Goal: Task Accomplishment & Management: Complete application form

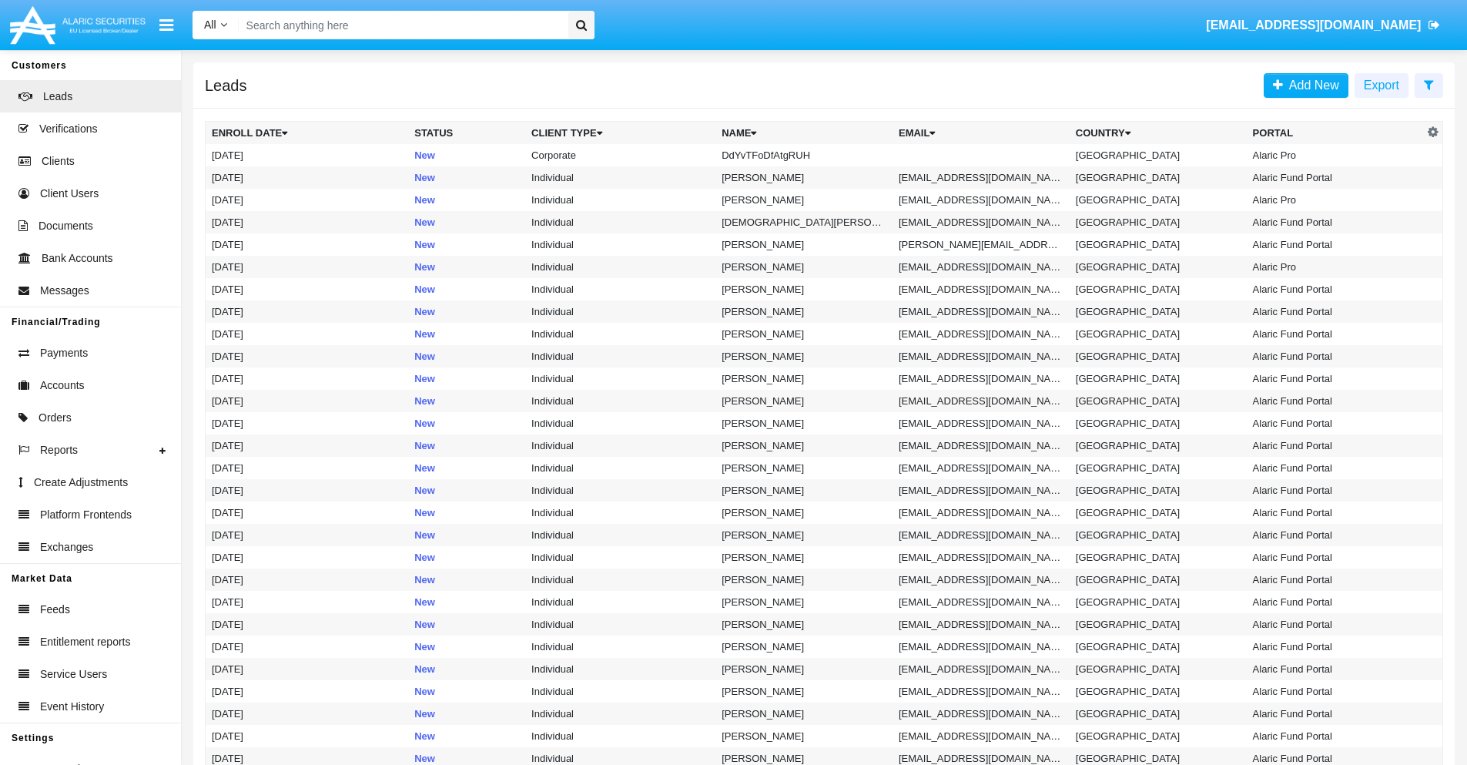
click at [1429, 84] on icon at bounding box center [1429, 85] width 10 height 12
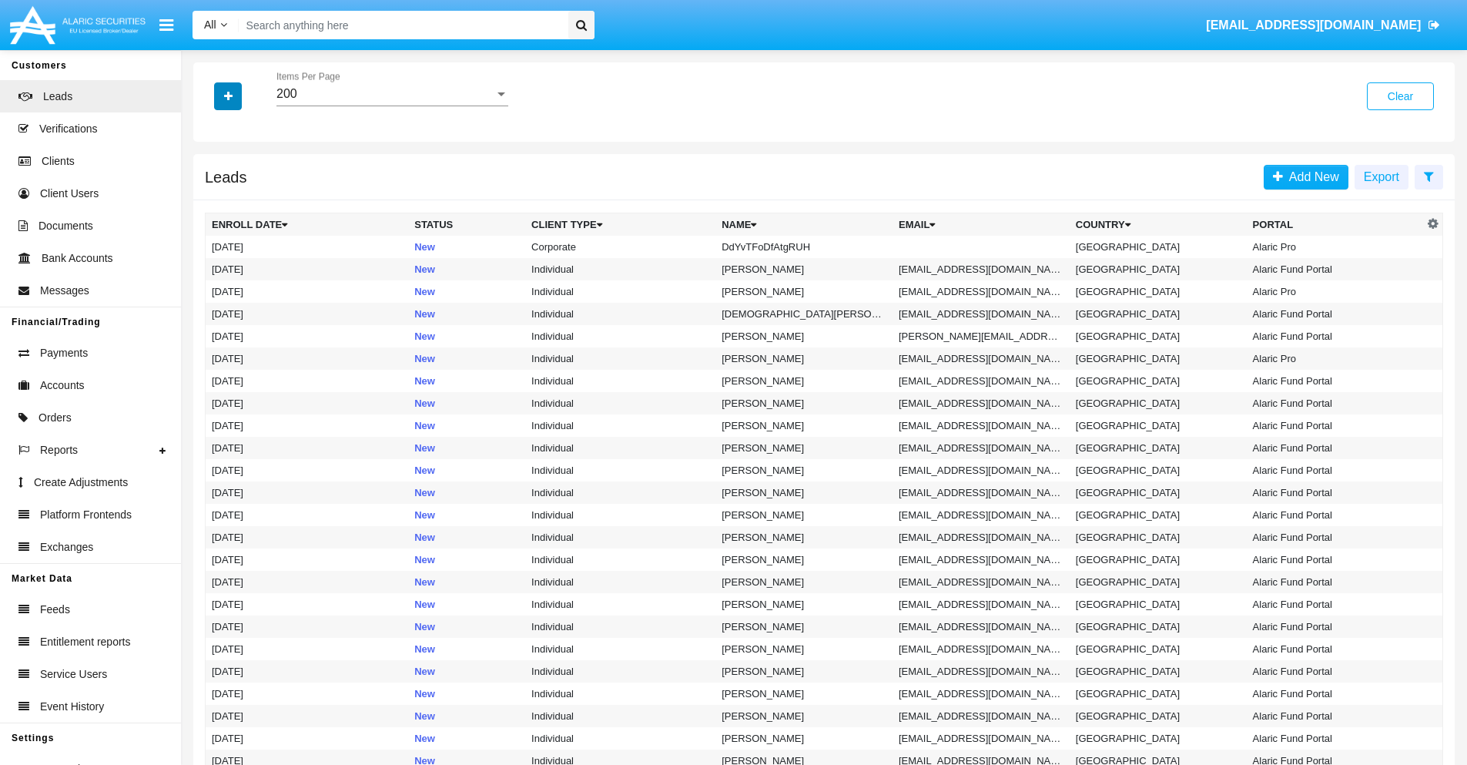
click at [228, 95] on icon "button" at bounding box center [228, 96] width 8 height 11
click at [240, 173] on span "Name" at bounding box center [240, 172] width 33 height 18
click at [212, 179] on input "Name" at bounding box center [211, 179] width 1 height 1
checkbox input "true"
click at [228, 95] on icon "button" at bounding box center [228, 96] width 8 height 11
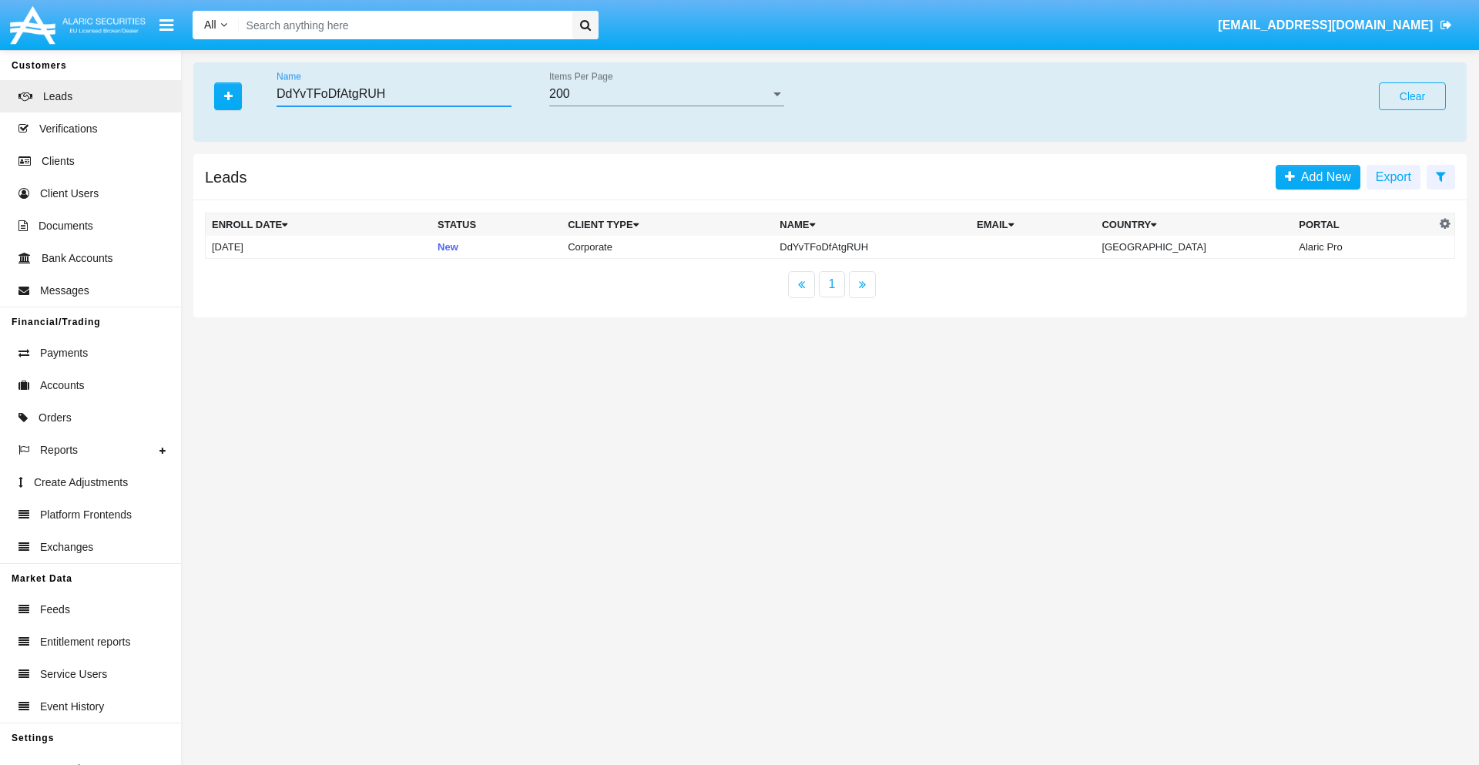
type input "DdYvTFoDfAtgRUH"
click at [885, 246] on td "DdYvTFoDfAtgRUH" at bounding box center [871, 247] width 197 height 23
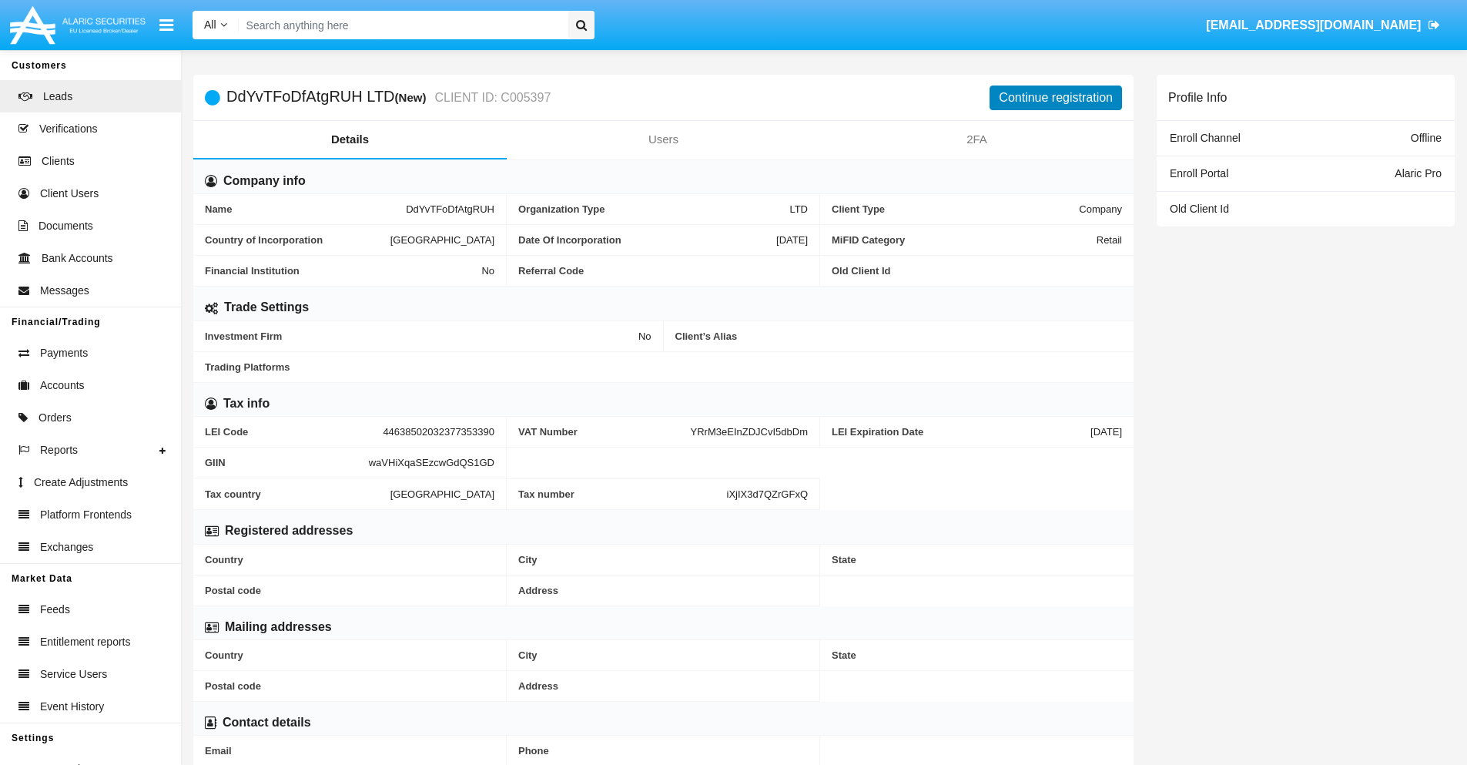
click at [1056, 97] on button "Continue registration" at bounding box center [1056, 97] width 132 height 25
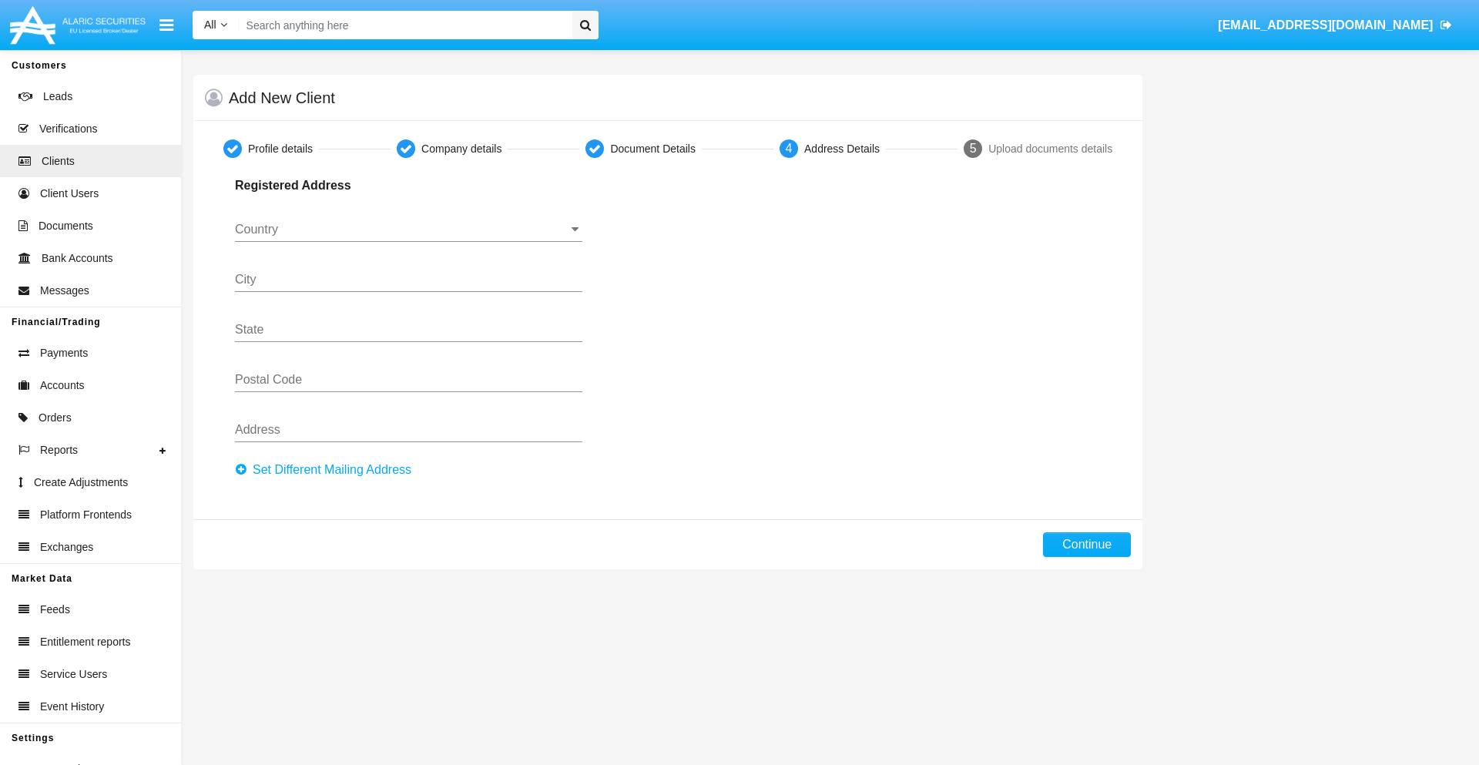
click at [327, 470] on button "Set Different Mailing Address" at bounding box center [328, 469] width 186 height 25
click at [408, 229] on input "Country" at bounding box center [408, 230] width 347 height 14
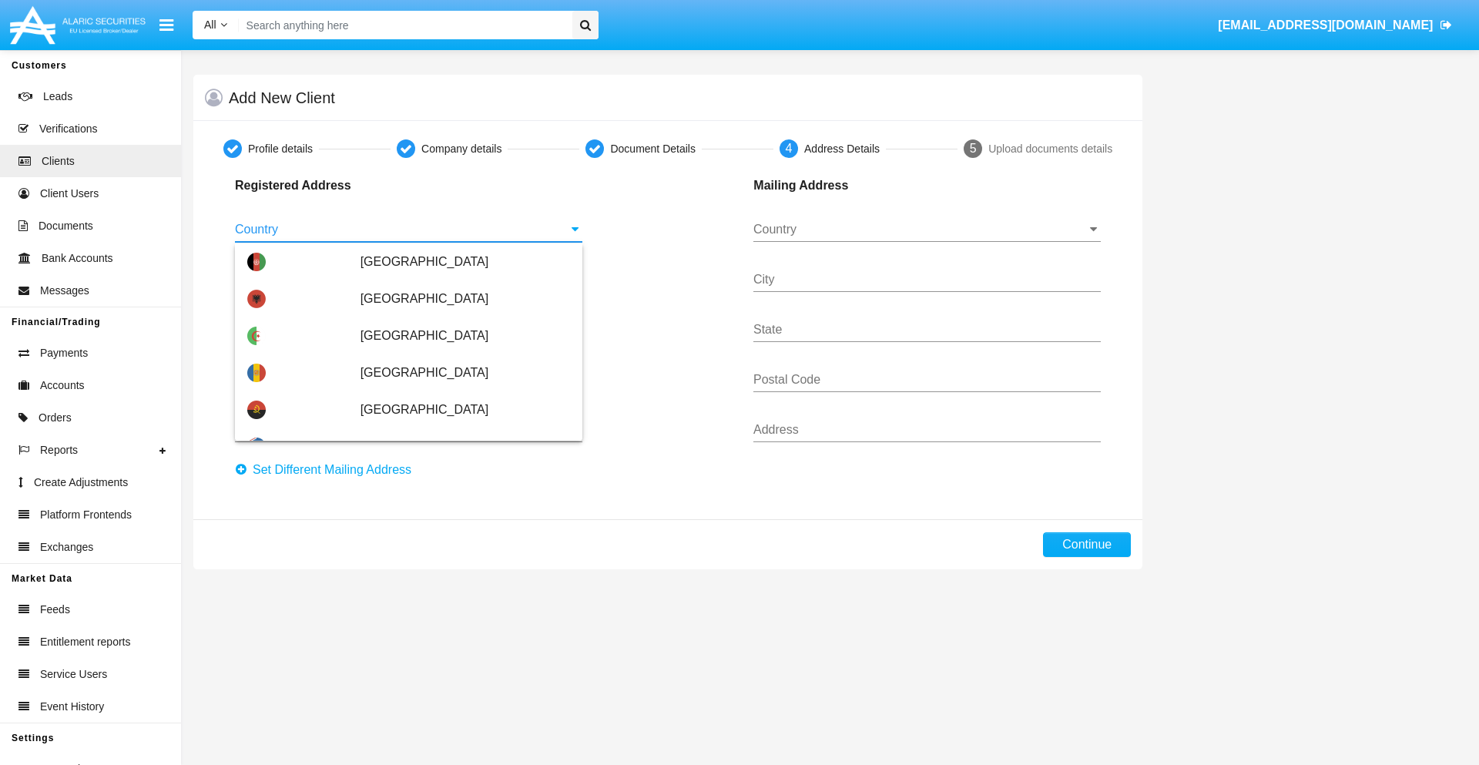
type input "[GEOGRAPHIC_DATA]"
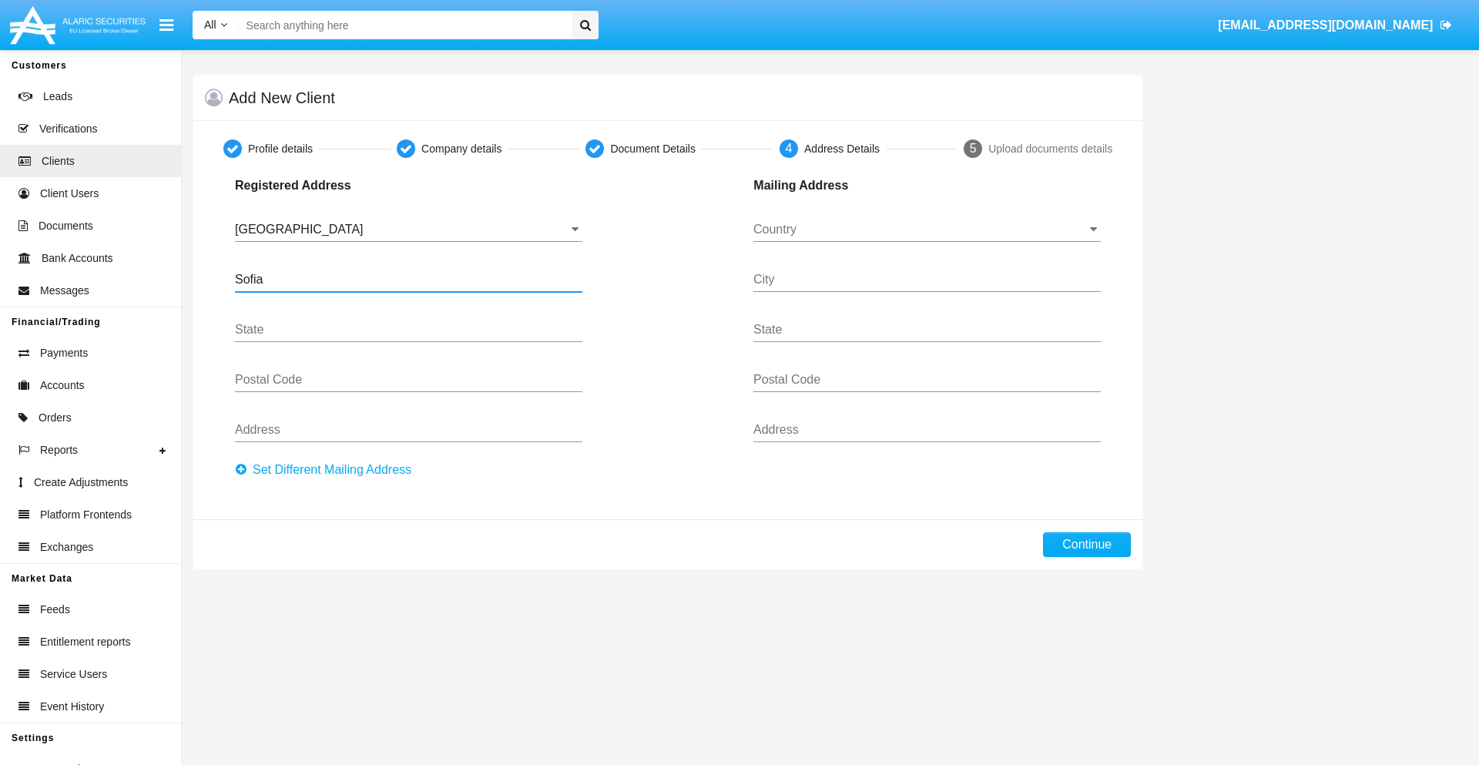
type input "Sofia"
type input "1000"
type input "Vasil Levski"
click at [926, 229] on input "Country" at bounding box center [926, 230] width 347 height 14
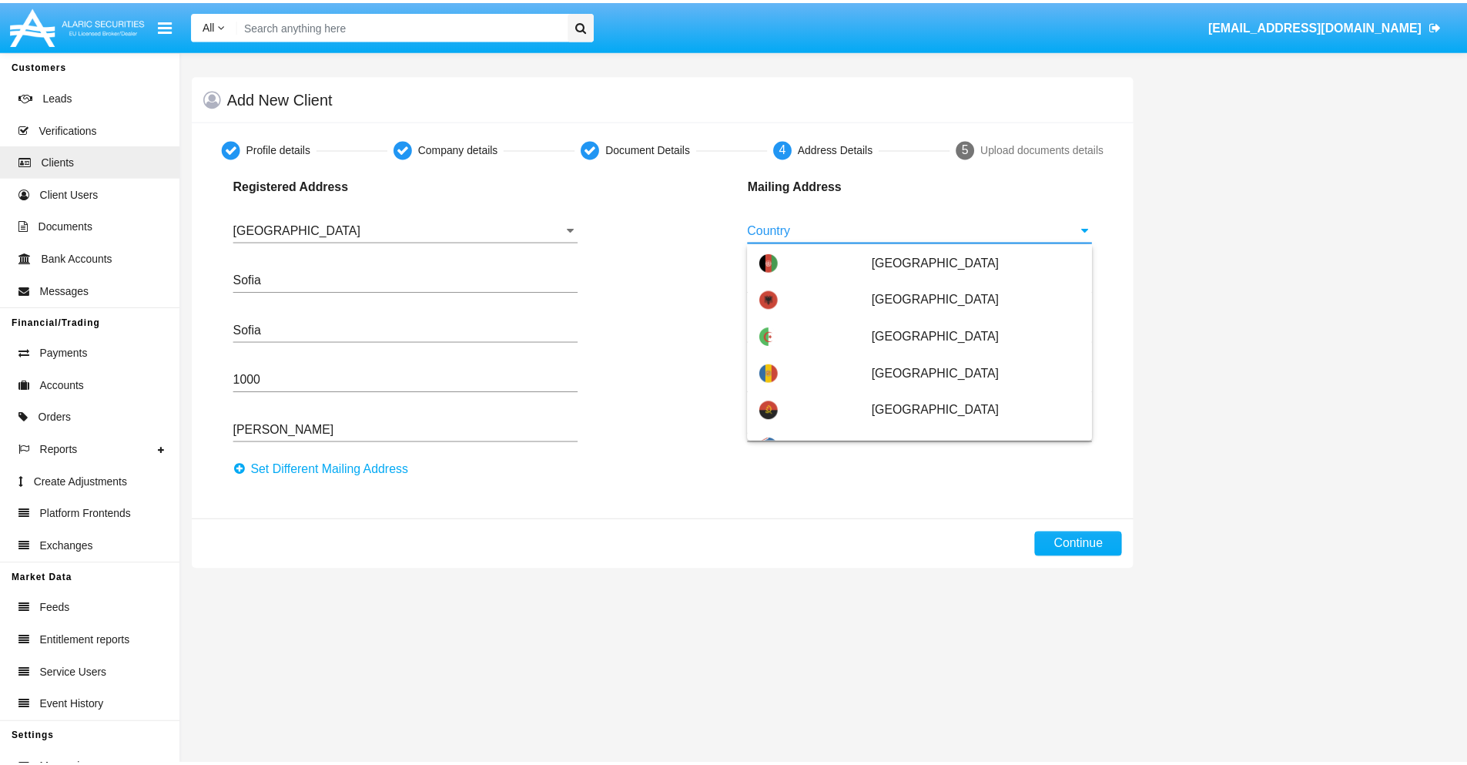
scroll to position [99, 0]
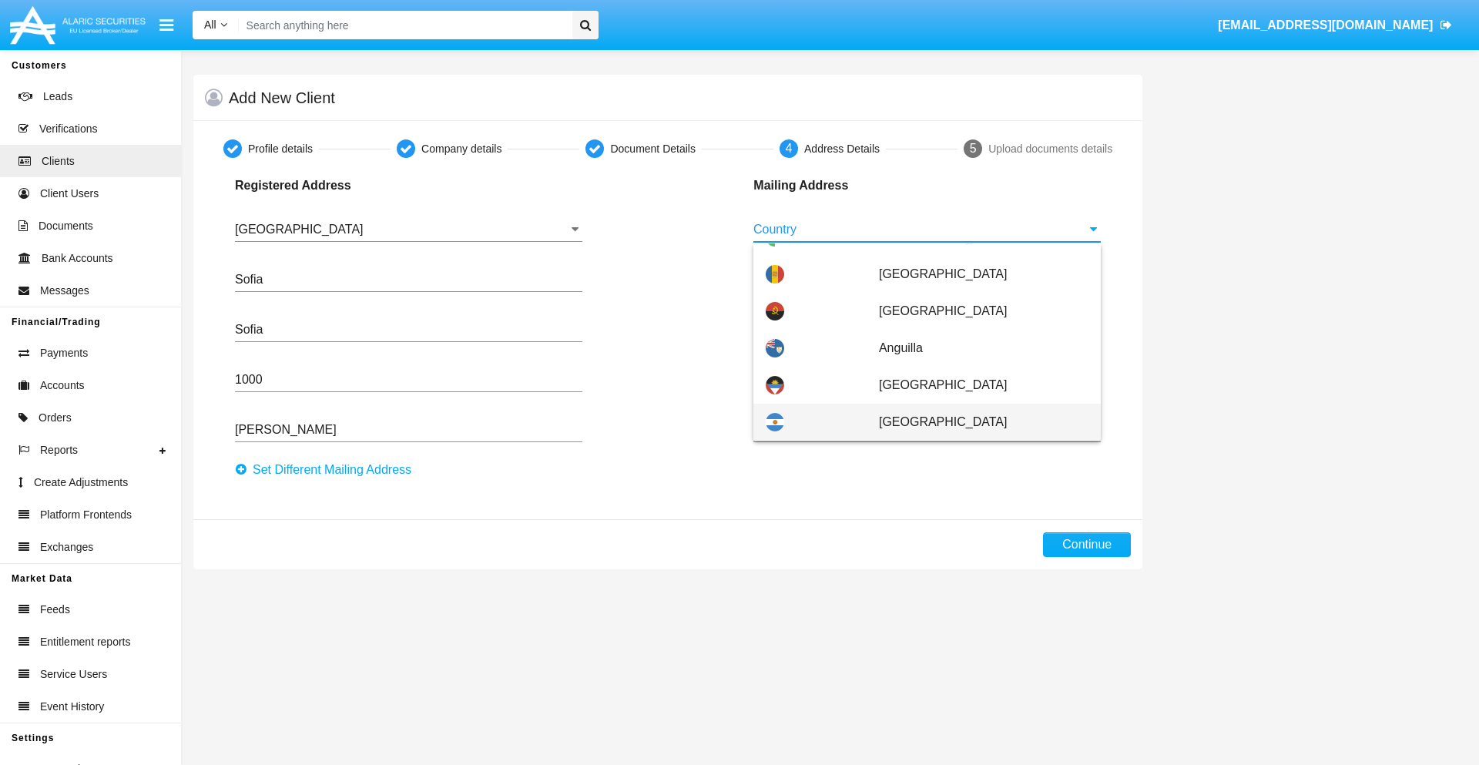
click at [975, 422] on span "[GEOGRAPHIC_DATA]" at bounding box center [983, 422] width 209 height 37
type input "[GEOGRAPHIC_DATA]"
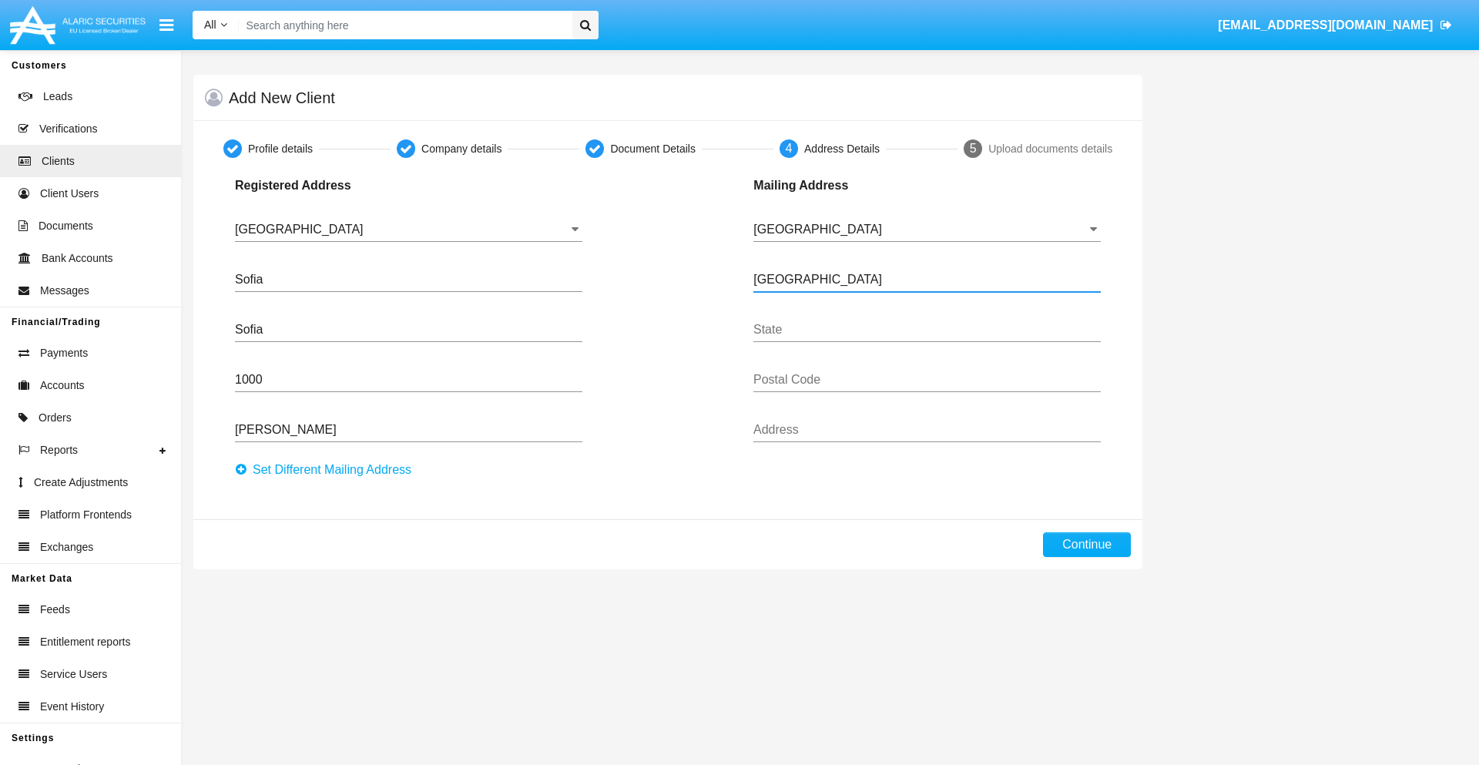
type input "Buenos Aires"
type input "7777"
type input "Test Mail Address"
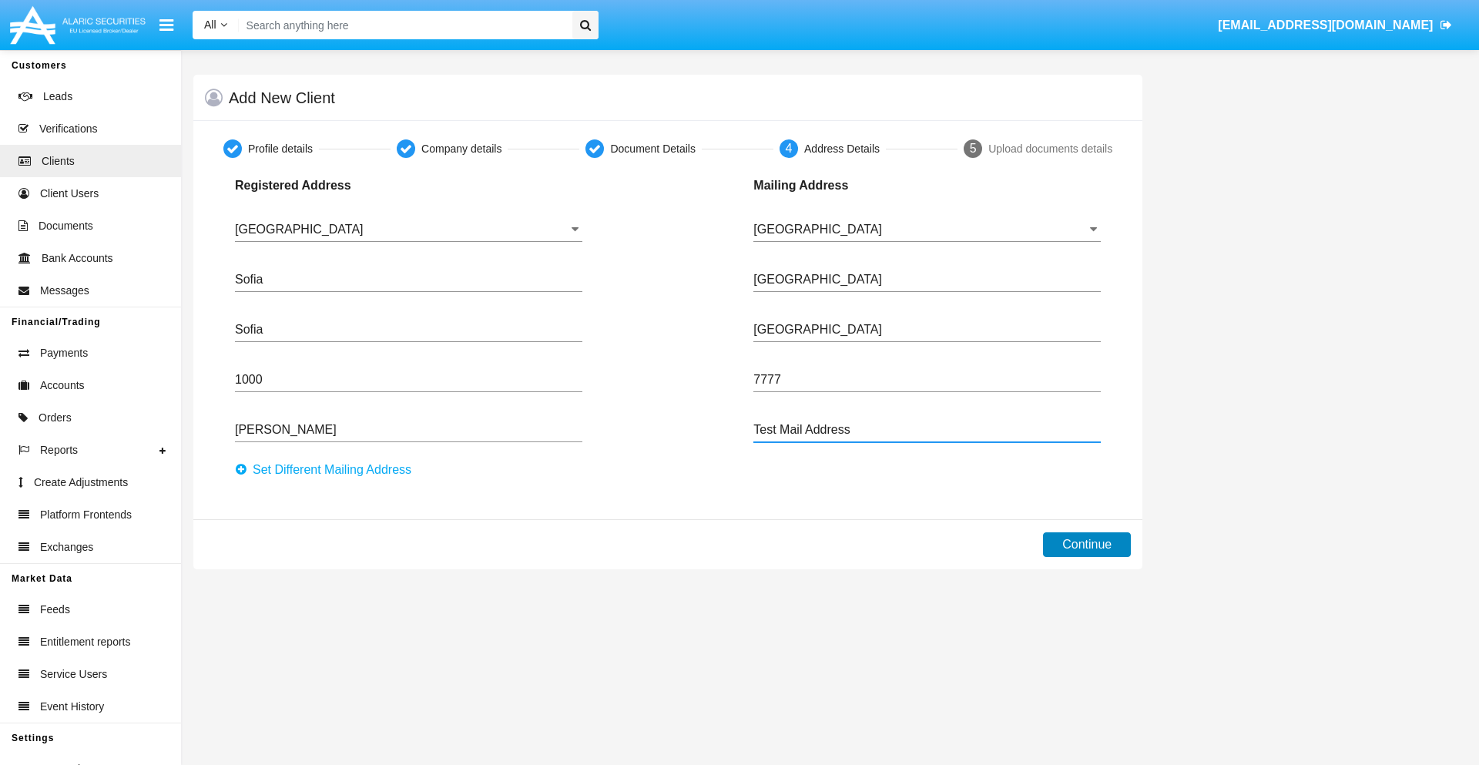
click at [1087, 544] on button "Continue" at bounding box center [1087, 544] width 88 height 25
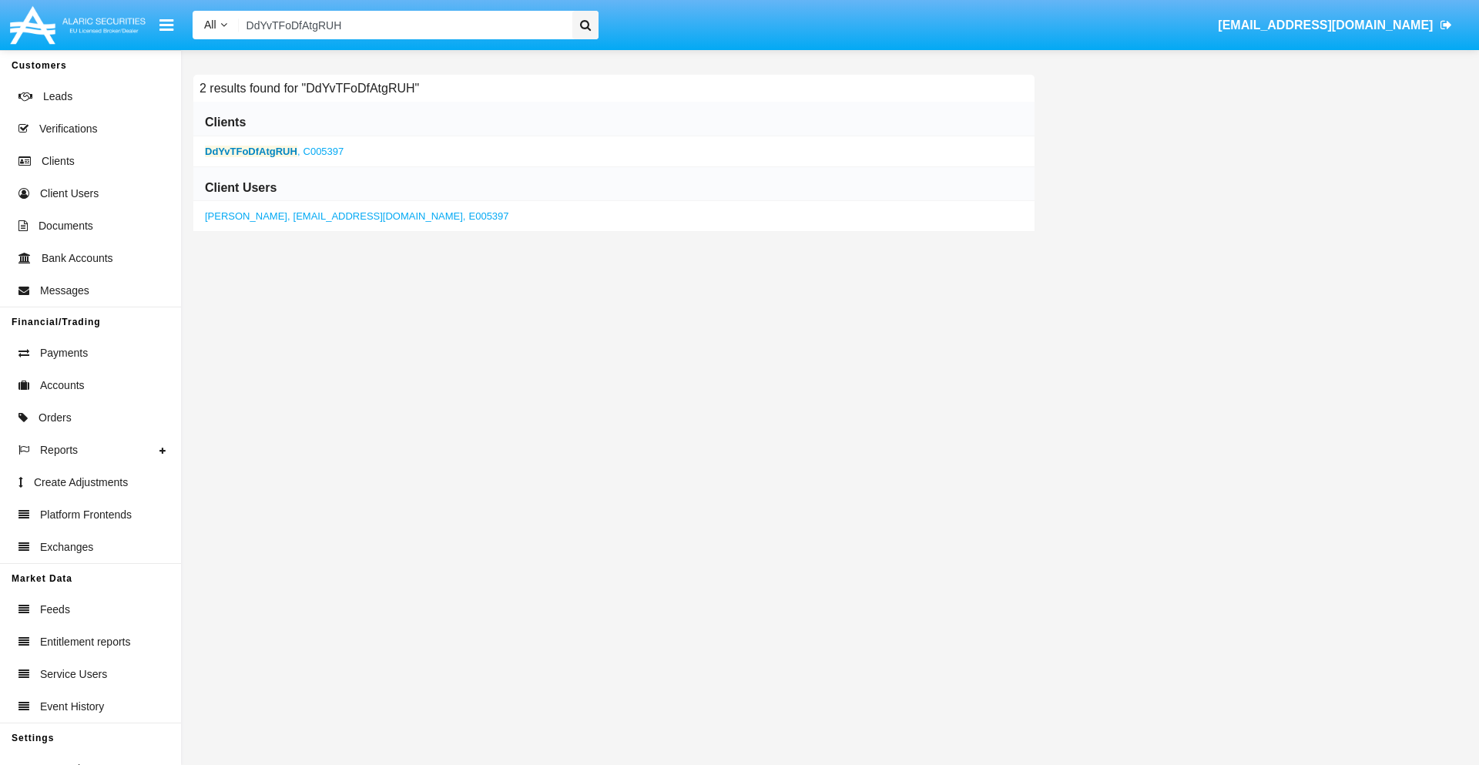
type input "DdYvTFoDfAtgRUH"
click at [250, 151] on b "DdYvTFoDfAtgRUH" at bounding box center [251, 152] width 92 height 12
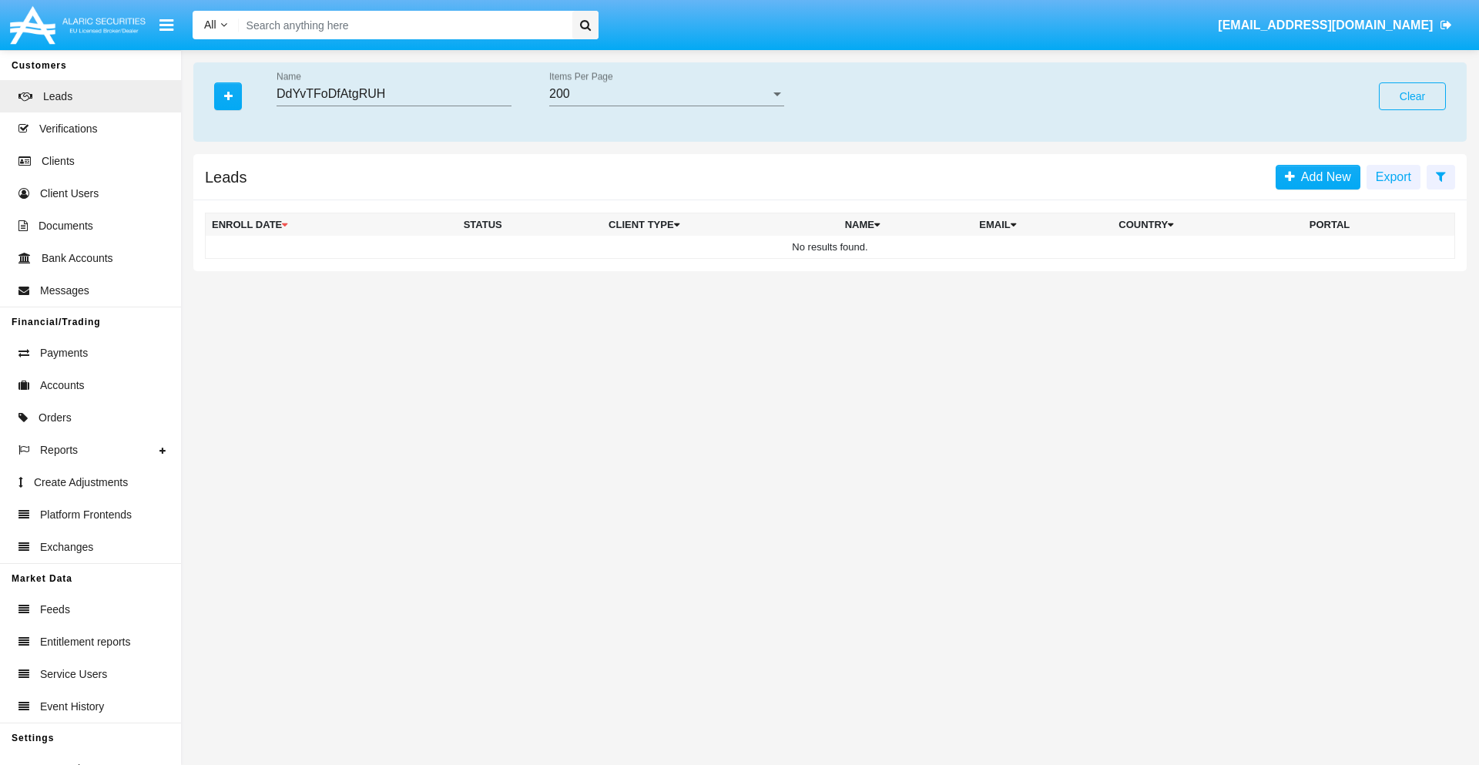
click at [1412, 96] on button "Clear" at bounding box center [1412, 96] width 67 height 28
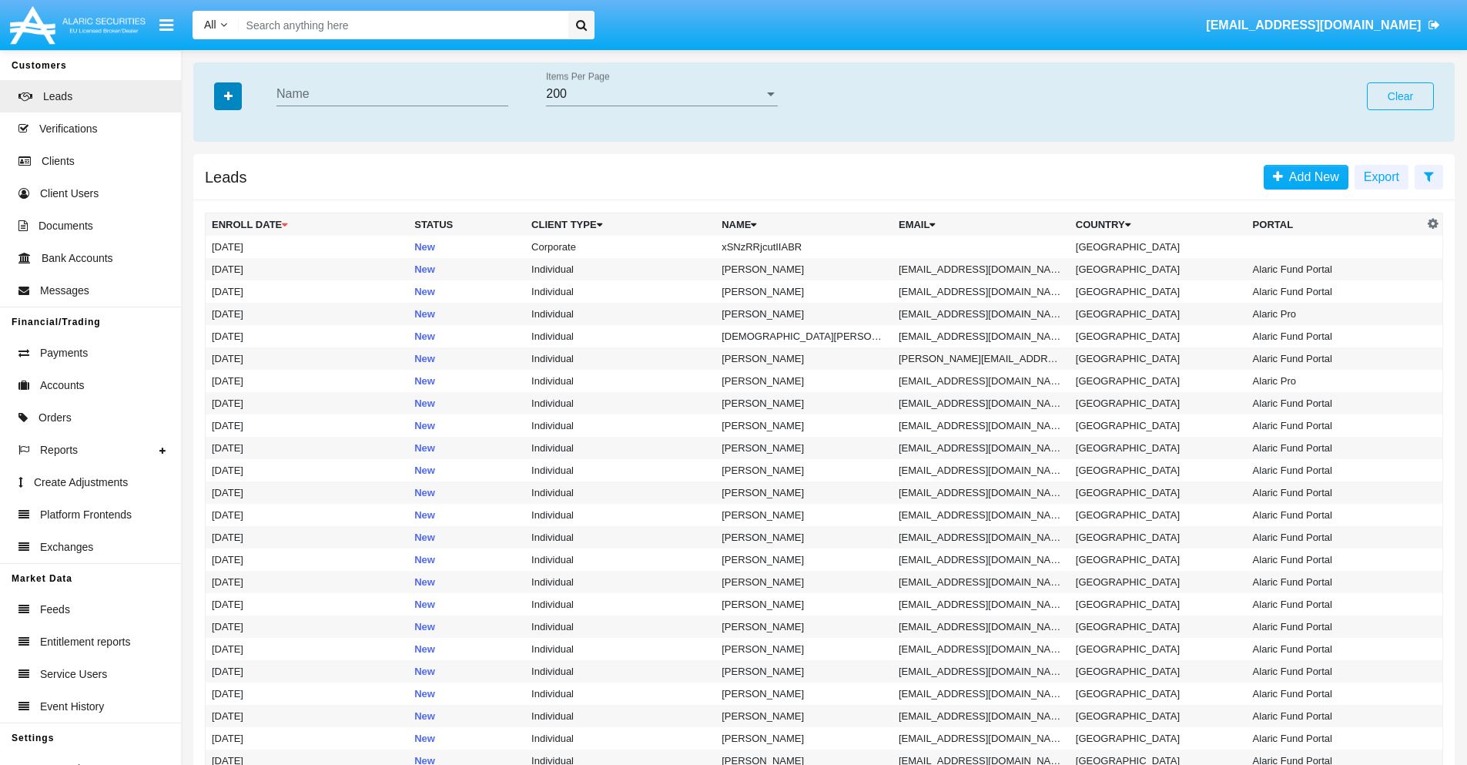
click at [228, 95] on icon "button" at bounding box center [228, 96] width 8 height 11
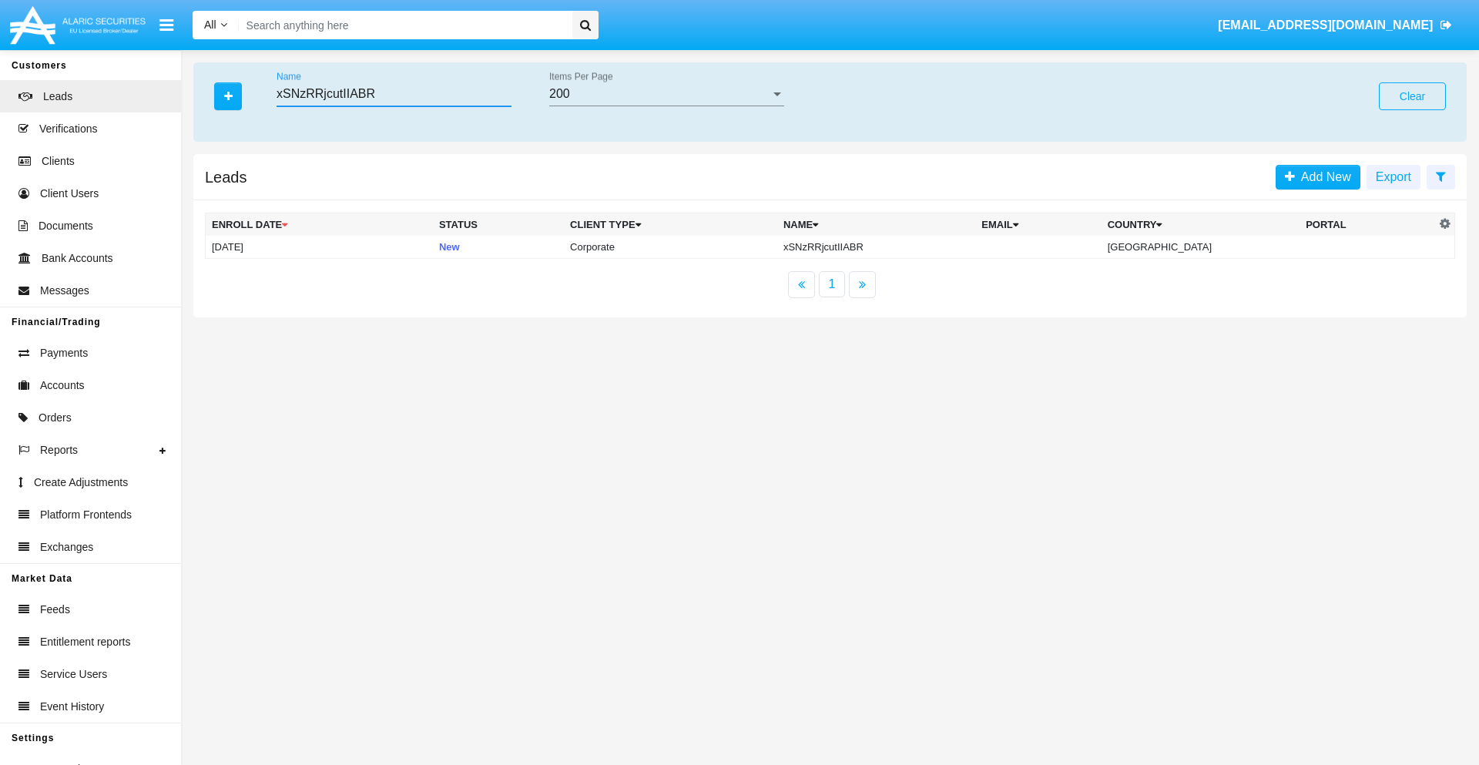
type input "xSNzRRjcutIIABR"
click at [889, 246] on td "xSNzRRjcutIIABR" at bounding box center [876, 247] width 198 height 23
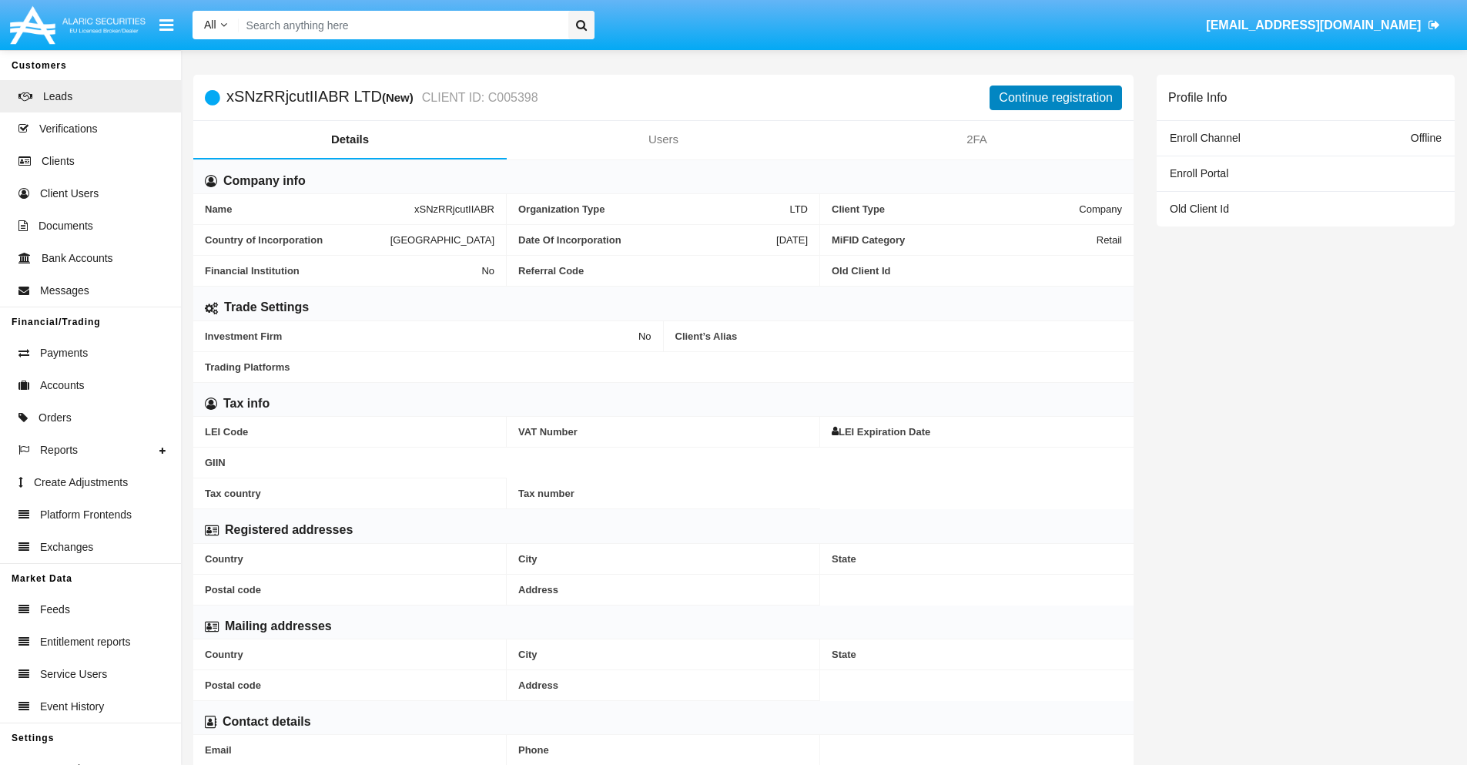
click at [1056, 97] on button "Continue registration" at bounding box center [1056, 97] width 132 height 25
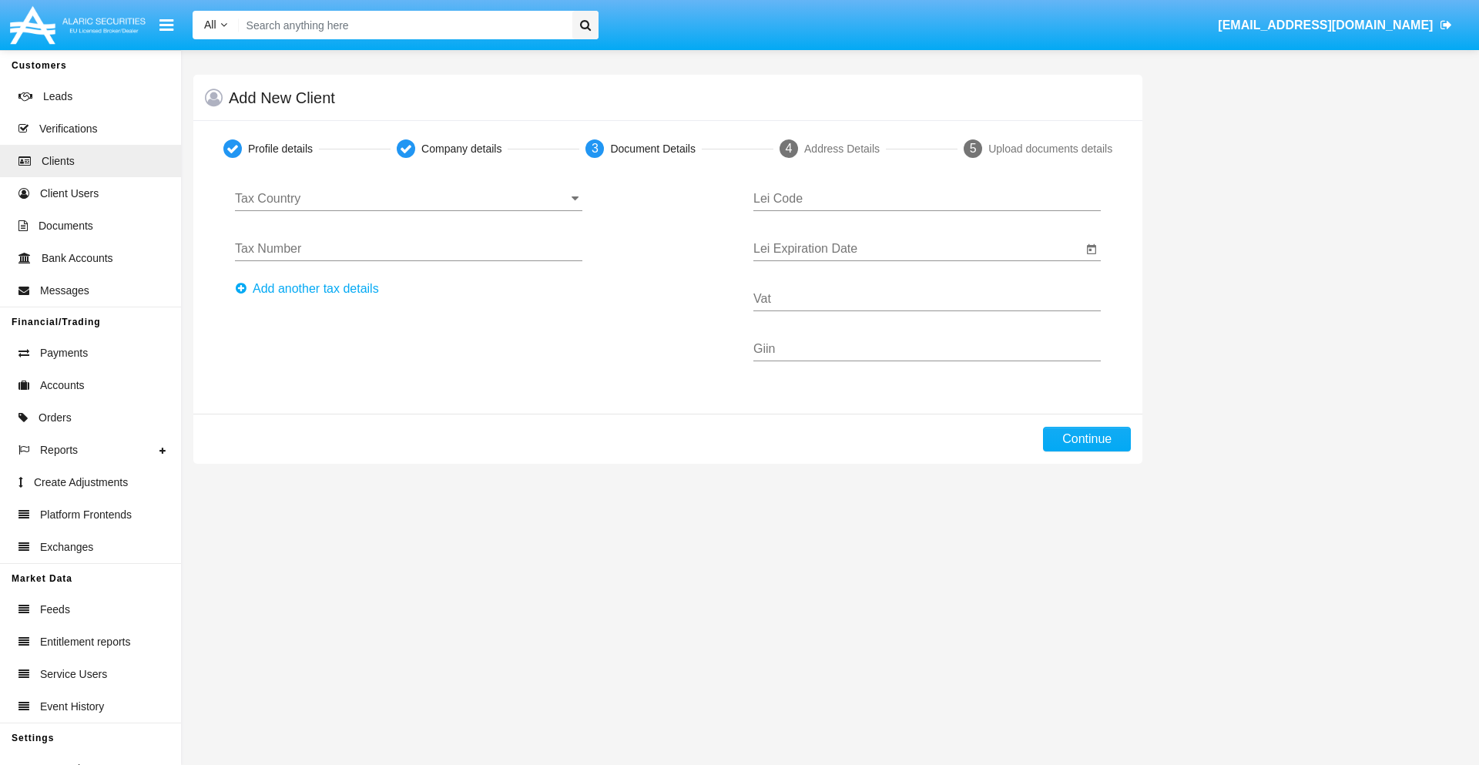
click at [408, 199] on input "Tax Country" at bounding box center [408, 199] width 347 height 14
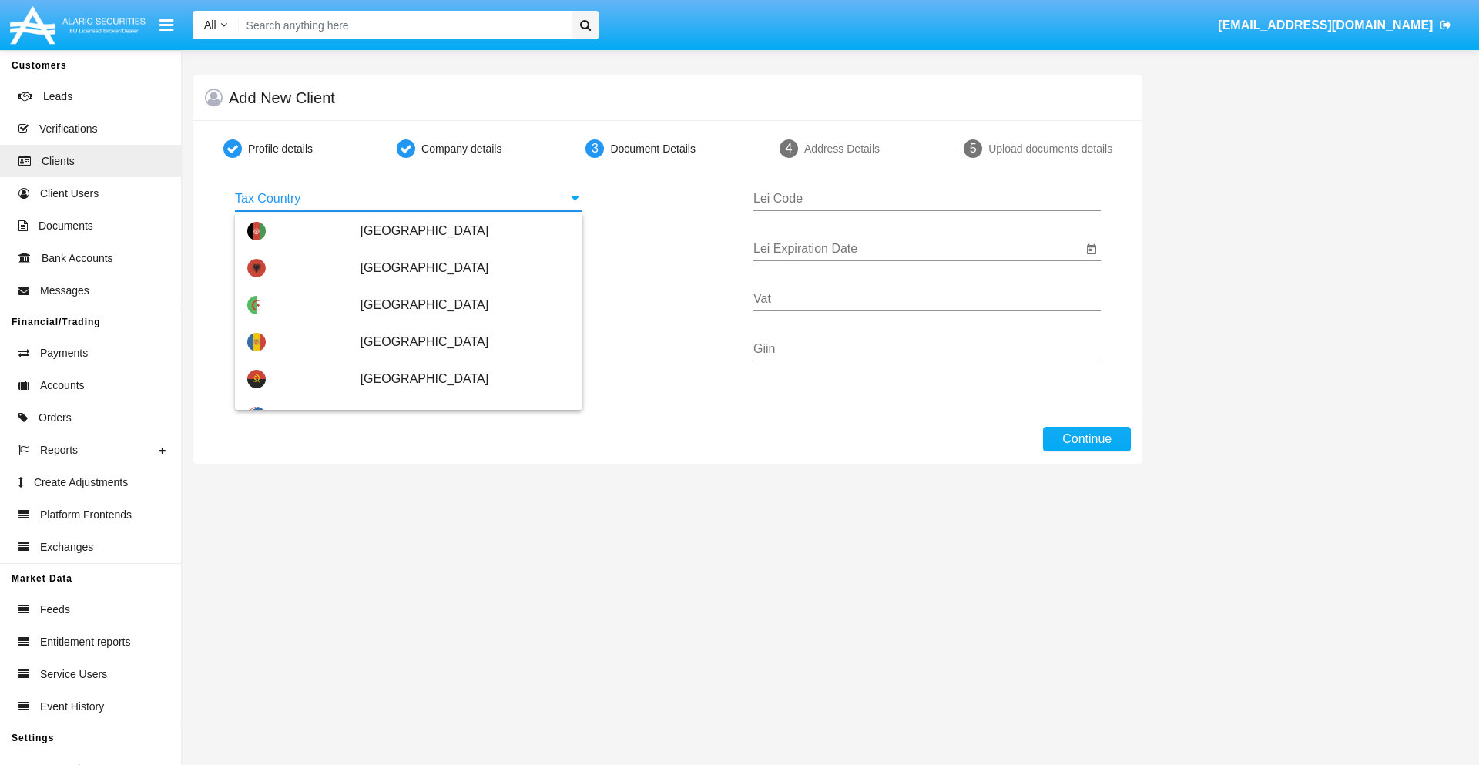
scroll to position [912, 0]
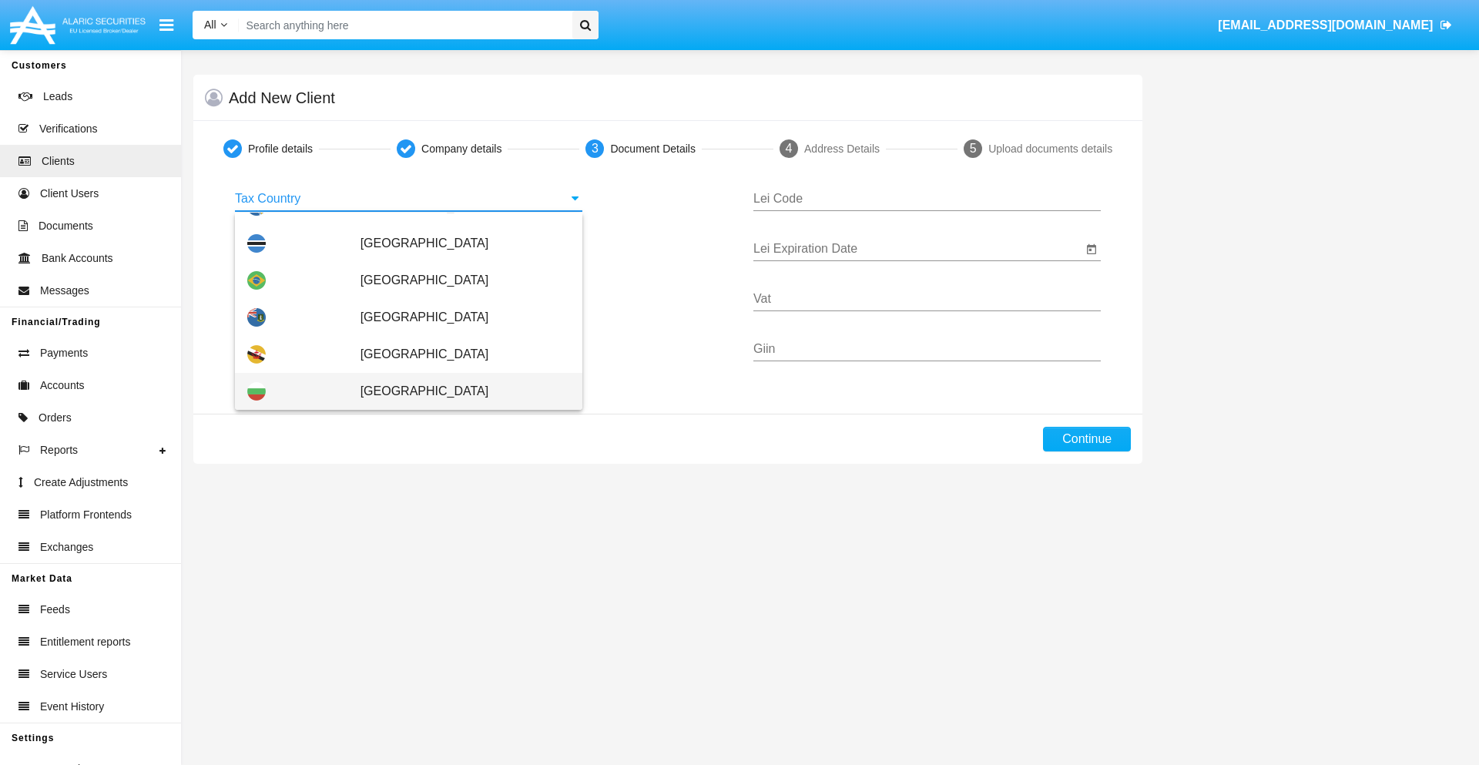
click at [457, 391] on span "[GEOGRAPHIC_DATA]" at bounding box center [464, 391] width 209 height 37
type input "[GEOGRAPHIC_DATA]"
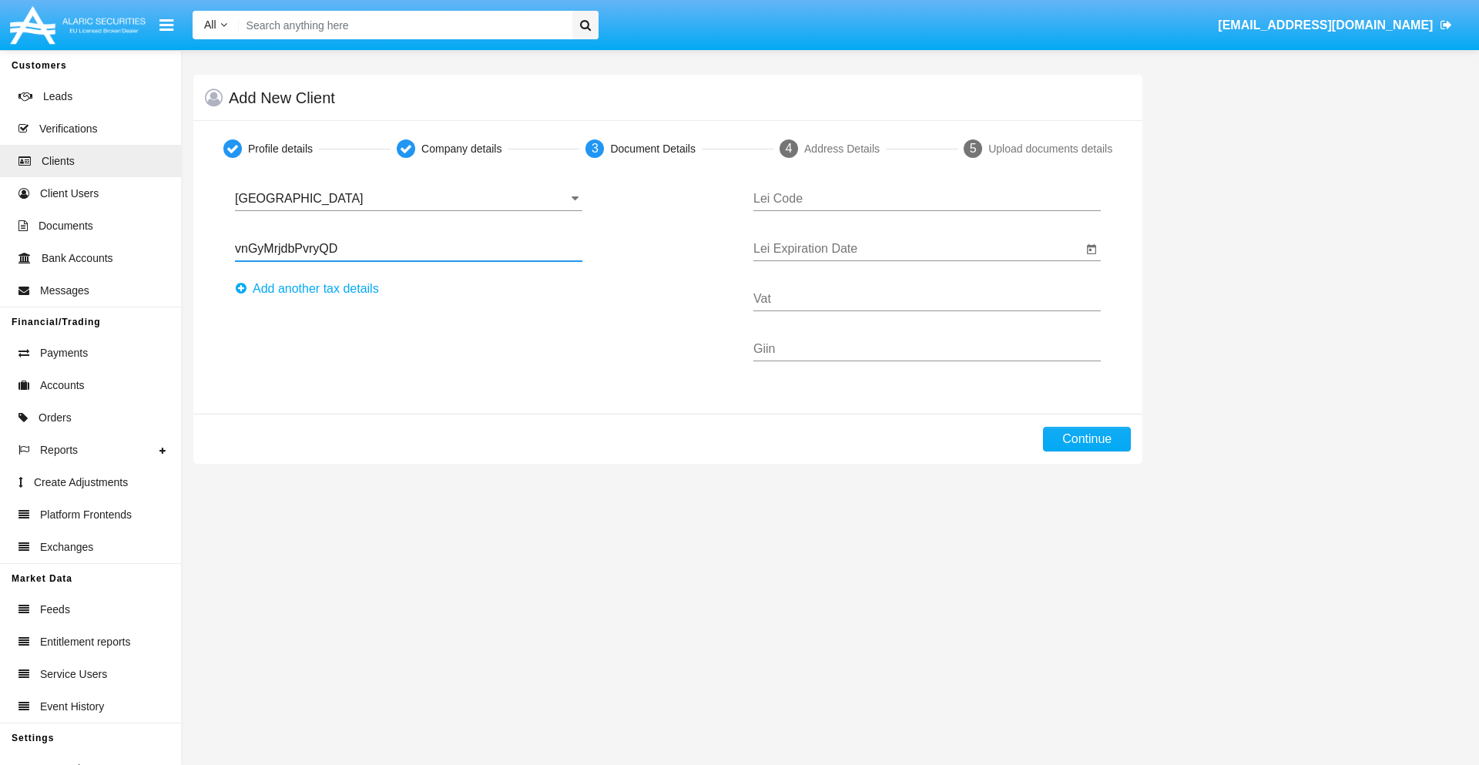
type input "vnGyMrjdbPvryQD"
click at [311, 289] on button "Аdd another tax details" at bounding box center [311, 288] width 153 height 25
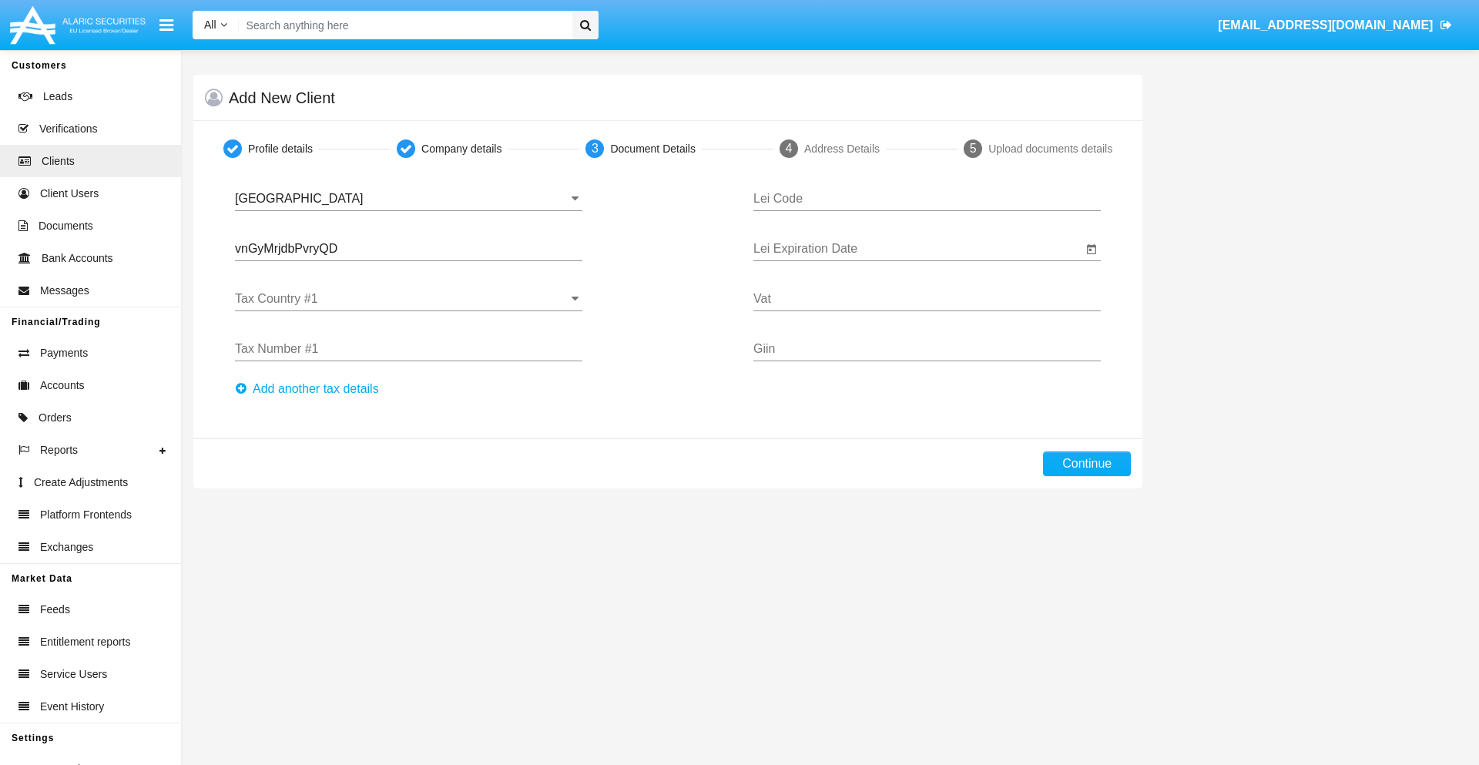
click at [408, 299] on input "Tax Country #1" at bounding box center [408, 299] width 347 height 14
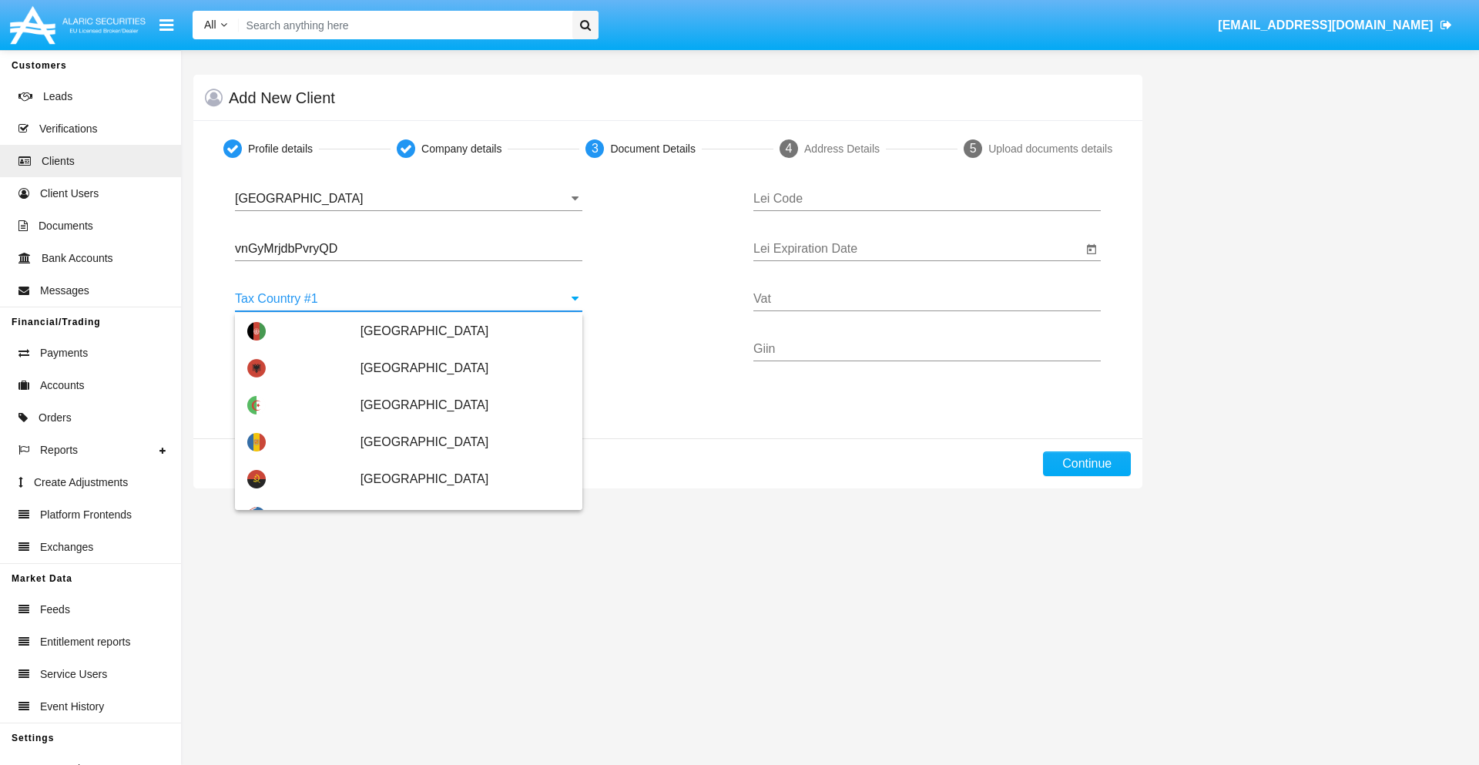
scroll to position [3425, 0]
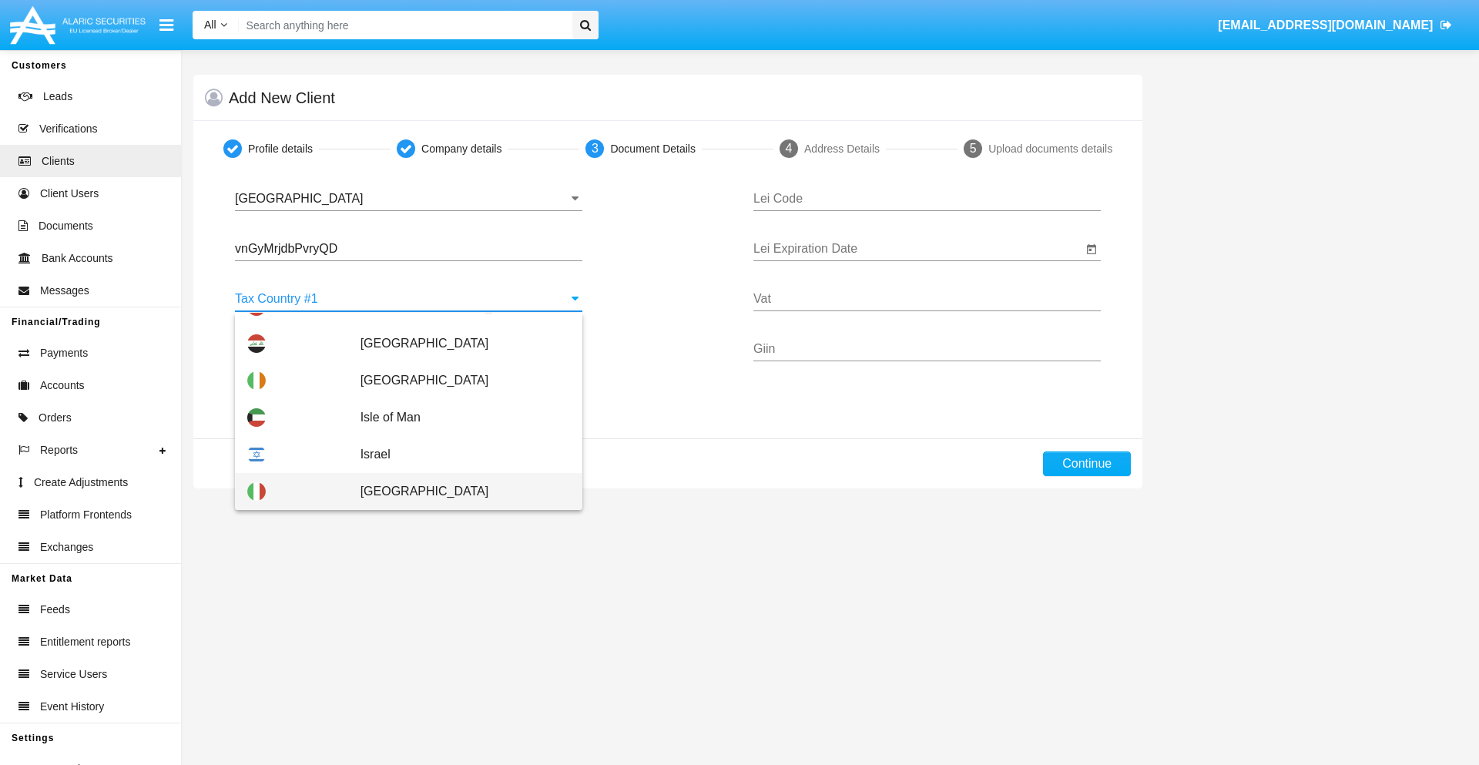
click at [457, 491] on span "[GEOGRAPHIC_DATA]" at bounding box center [464, 491] width 209 height 37
type input "[GEOGRAPHIC_DATA]"
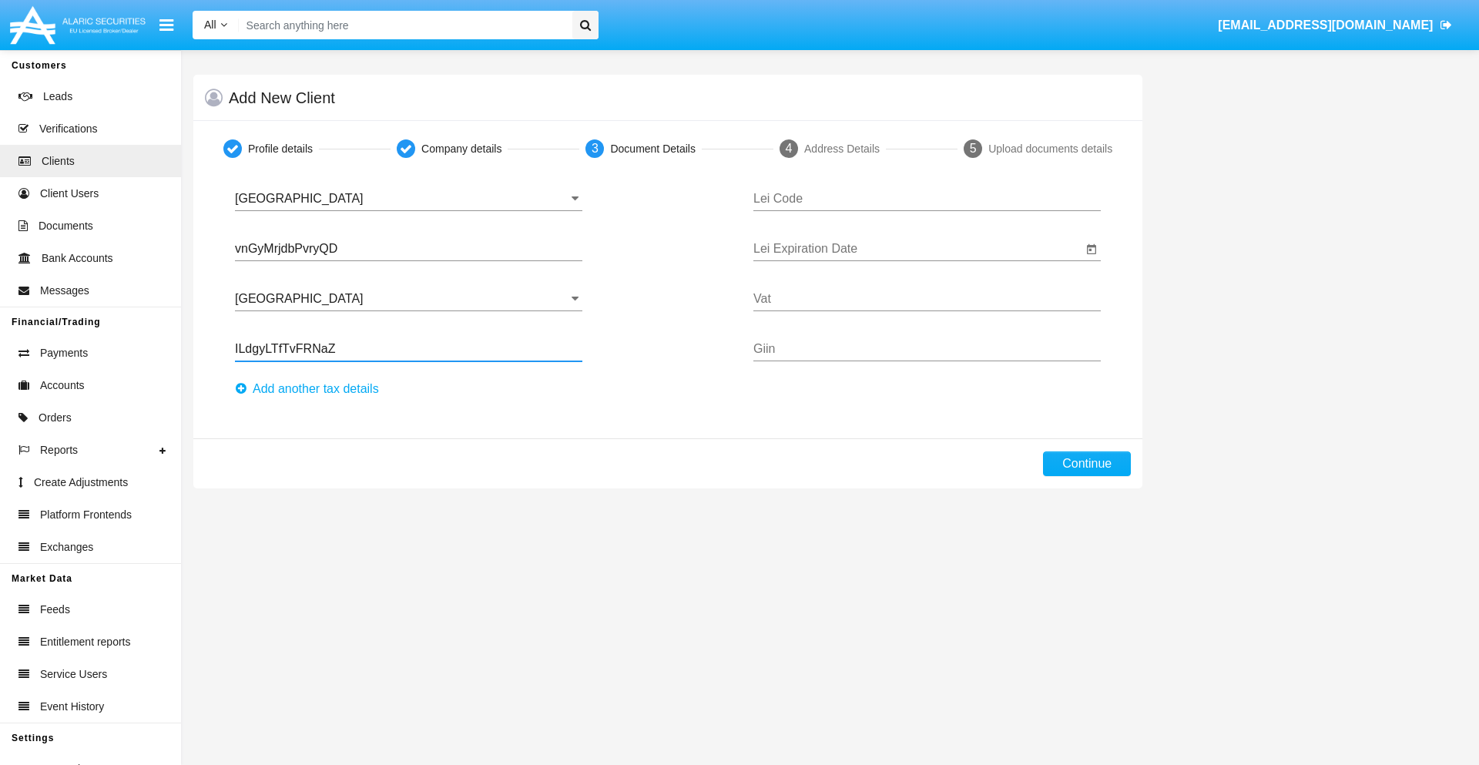
type input "ILdgyLTfTvFRNaZ"
click at [311, 389] on button "Аdd another tax details" at bounding box center [311, 389] width 153 height 25
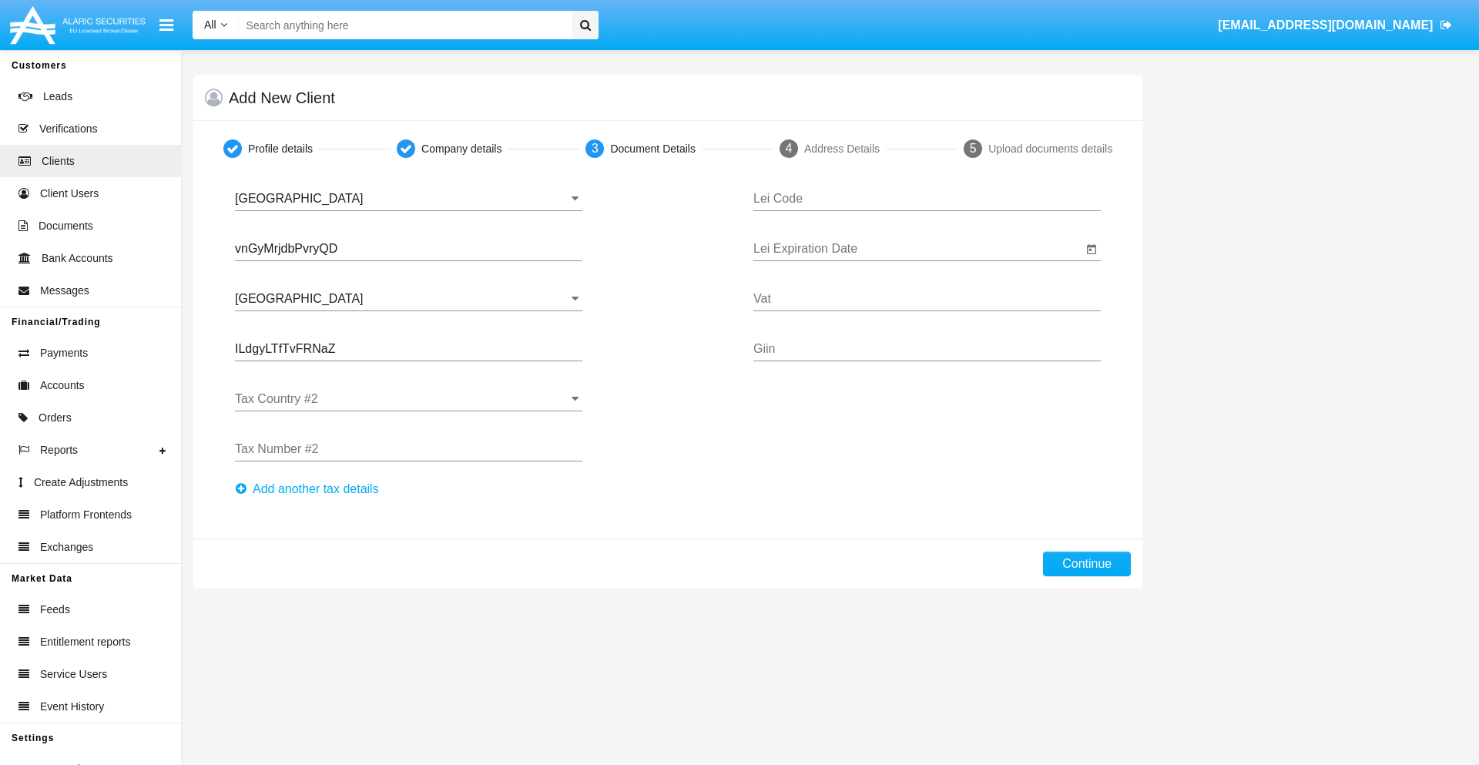
click at [408, 399] on input "Tax Country #2" at bounding box center [408, 399] width 347 height 14
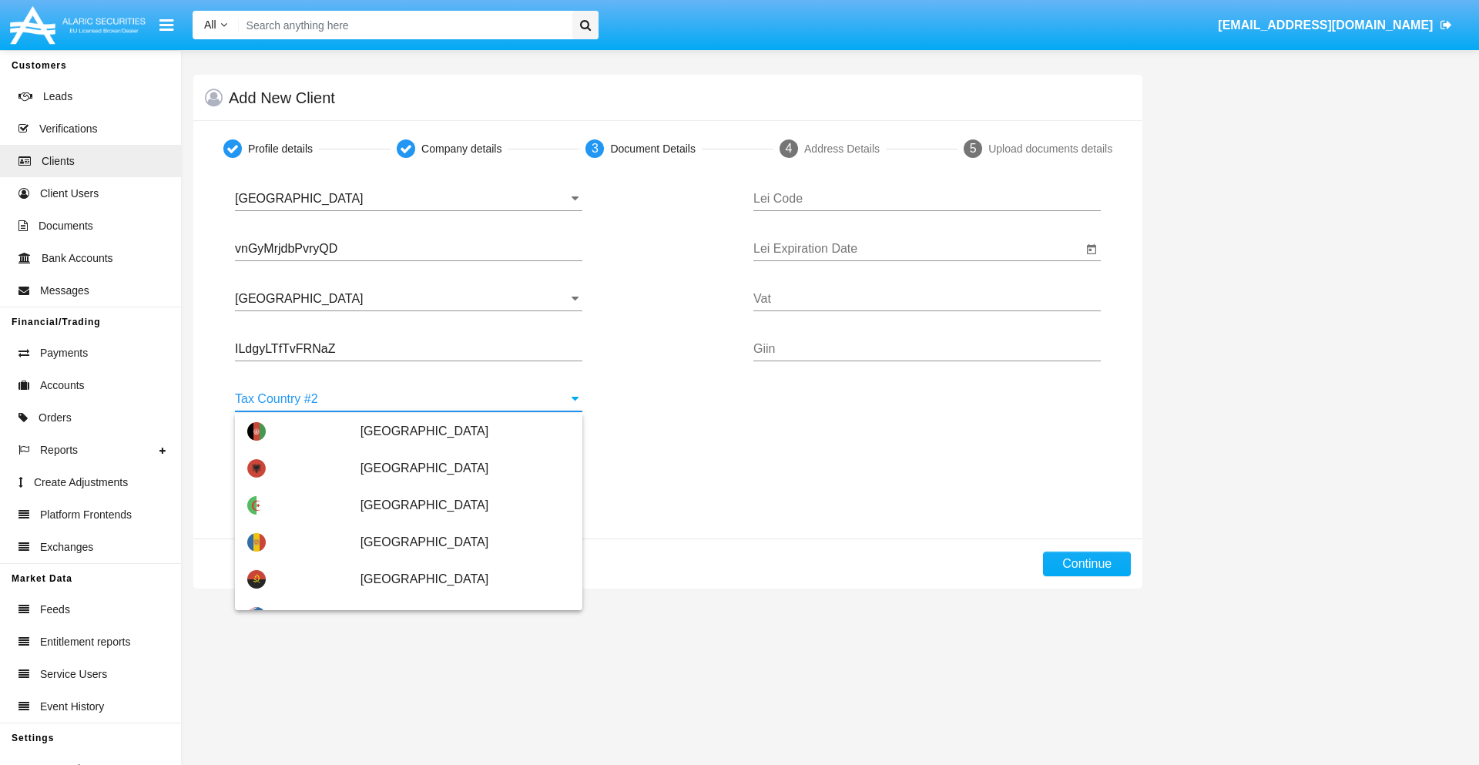
type input "[GEOGRAPHIC_DATA]"
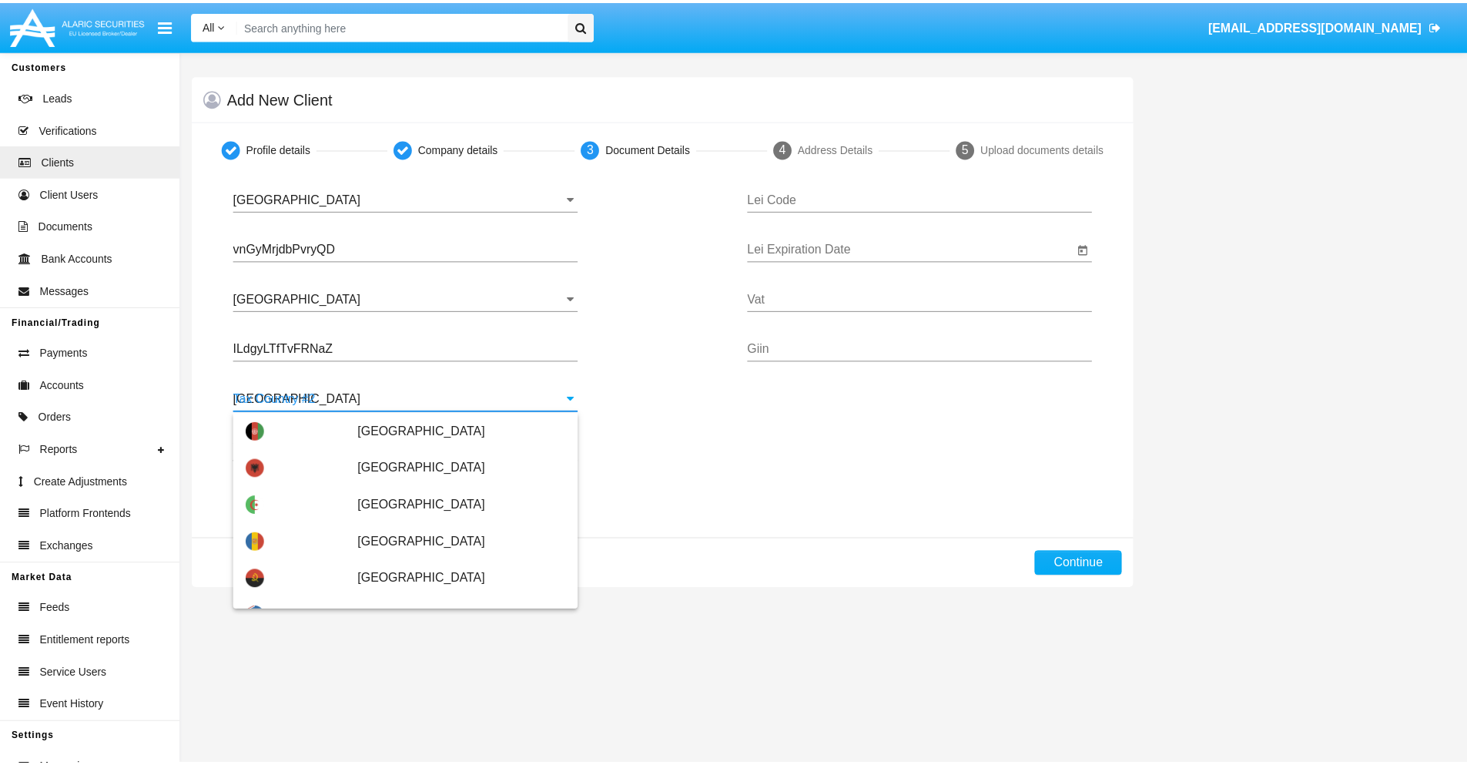
scroll to position [0, 0]
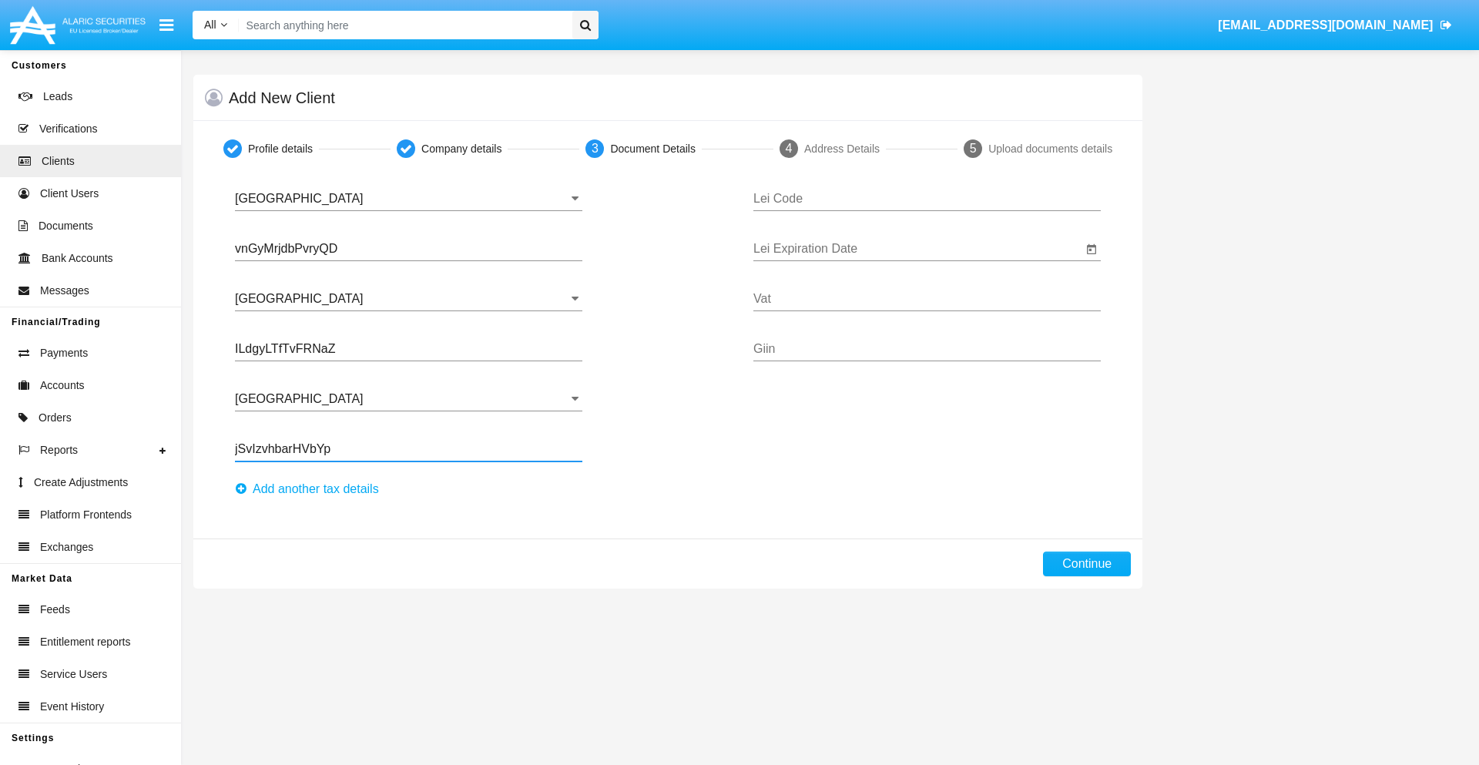
type input "jSvIzvhbarHVbYp"
type input "QNPROBSZKIEXBCYGSXWM"
click at [917, 249] on input "Lei Expiration Date" at bounding box center [917, 249] width 329 height 14
click at [800, 293] on span "[DATE]" at bounding box center [787, 294] width 34 height 12
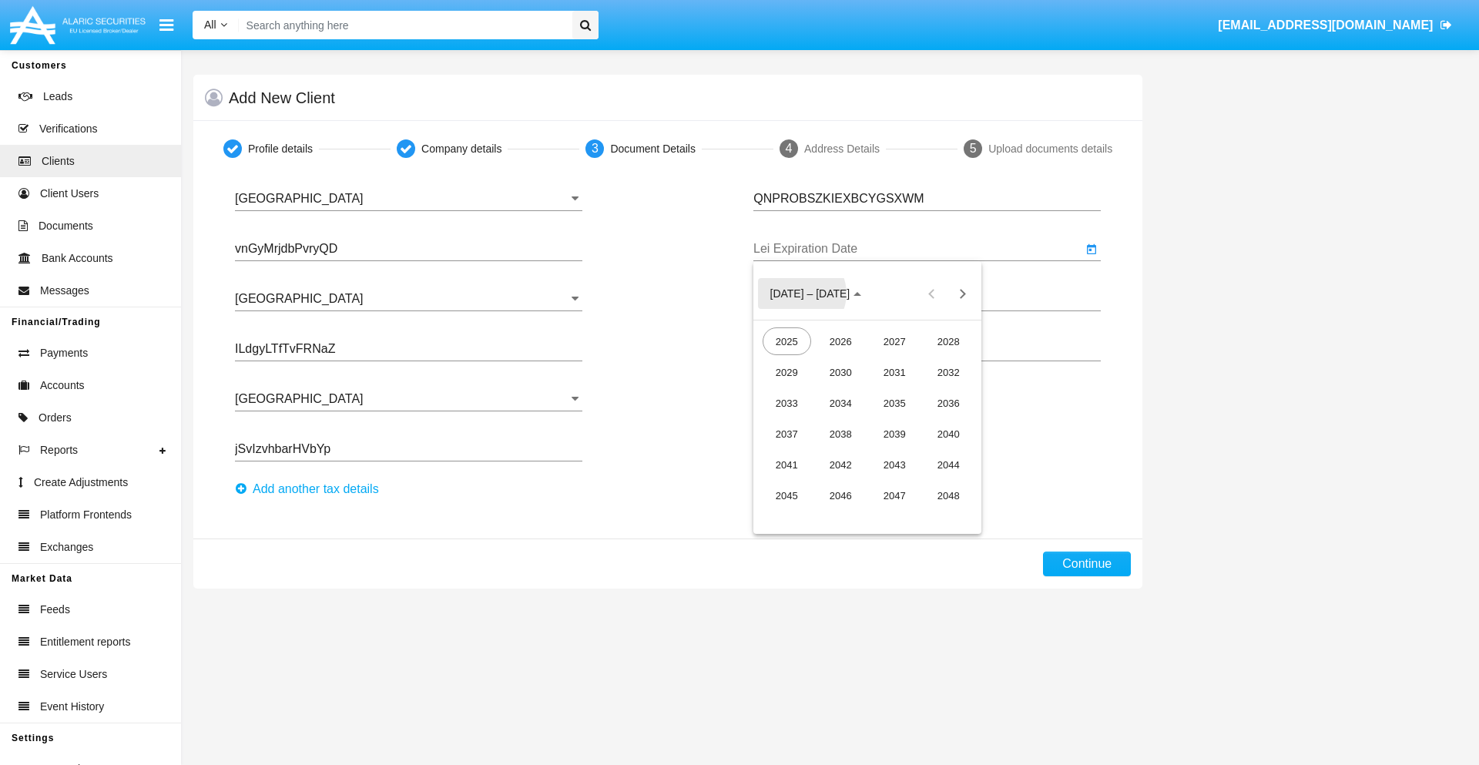
click at [948, 434] on div "2040" at bounding box center [948, 434] width 49 height 28
click at [840, 403] on div "JUN" at bounding box center [840, 403] width 49 height 28
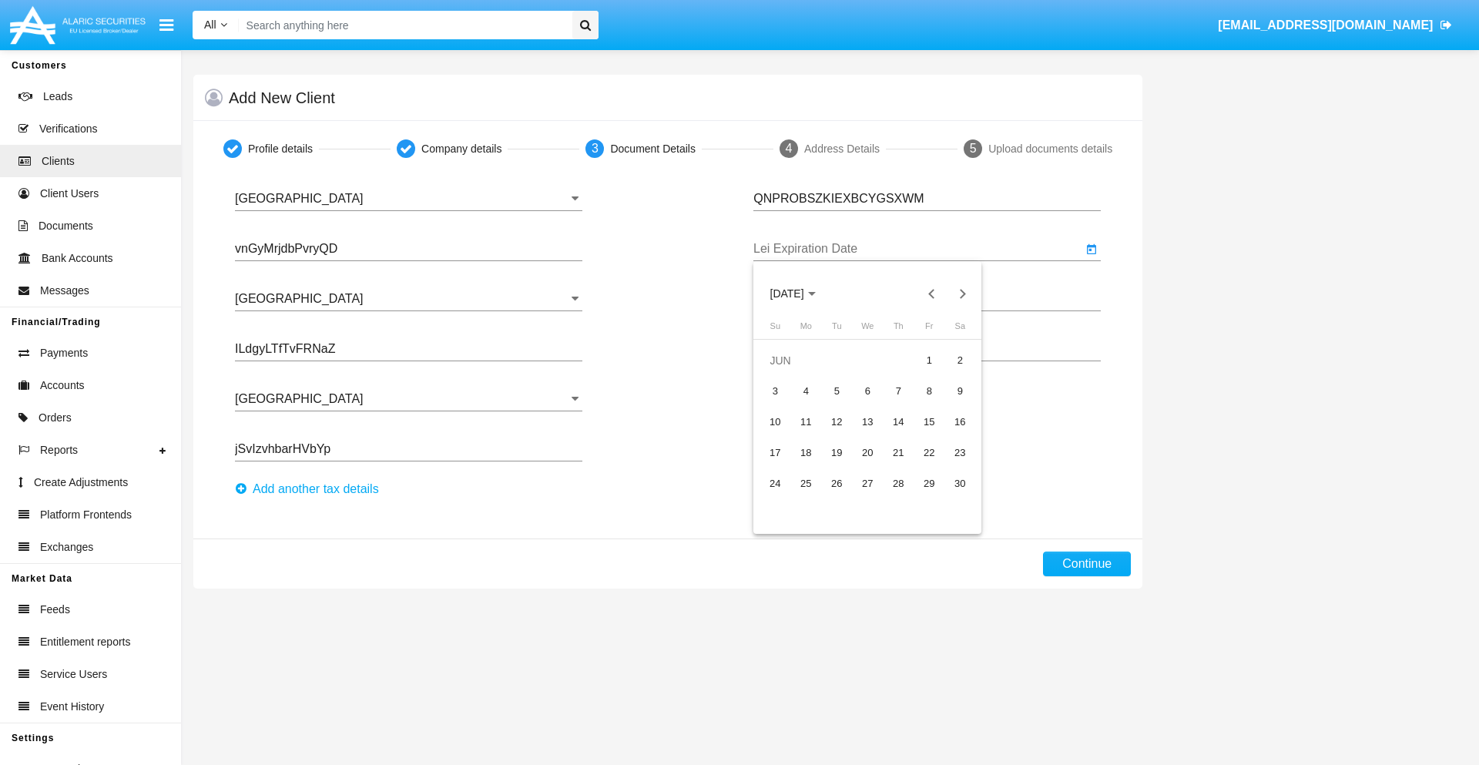
click at [929, 421] on div "15" at bounding box center [929, 422] width 28 height 28
type input "06/15/40"
type input "NxQVIuhJRPrPMuW"
type input "VMkpEuJzeaGahOP"
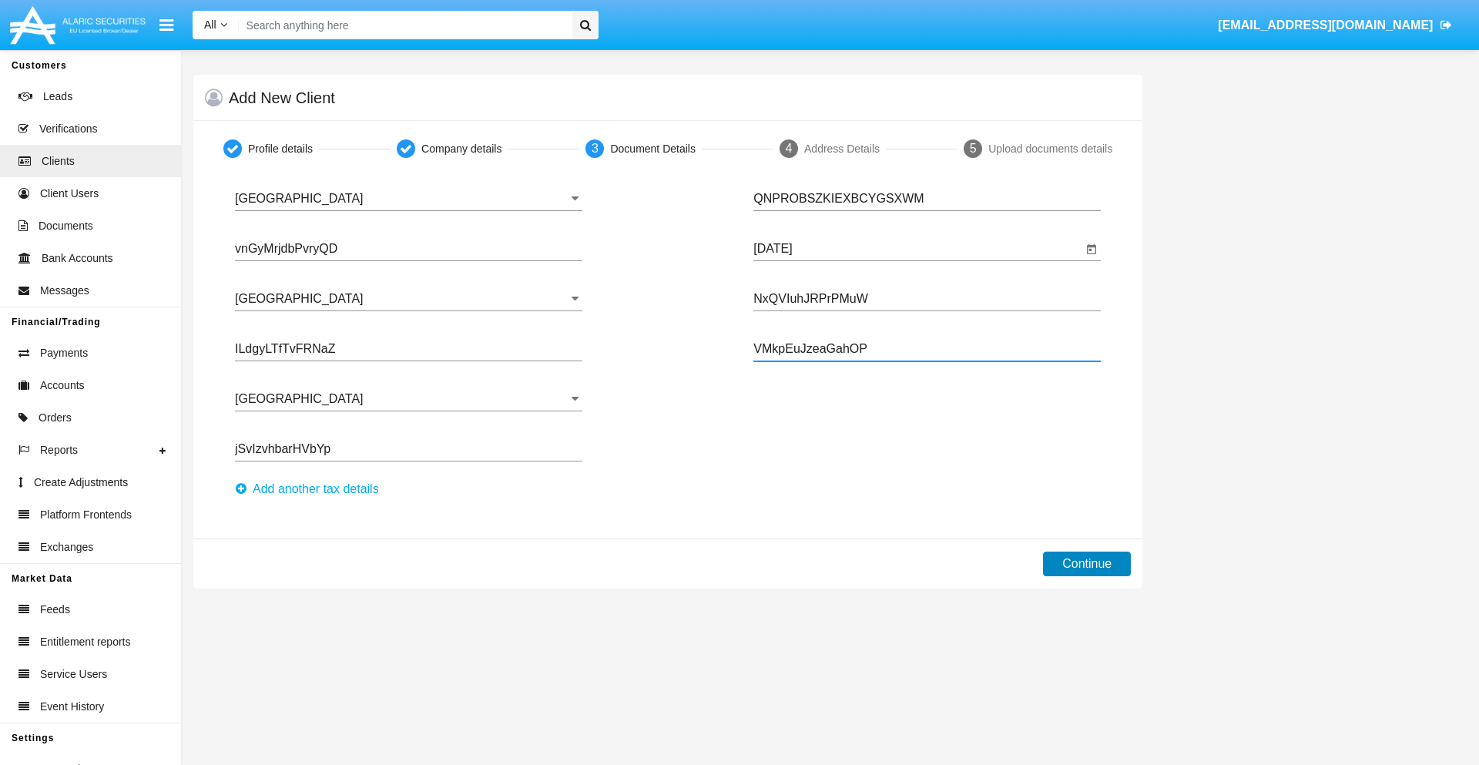
click at [1087, 564] on button "Continue" at bounding box center [1087, 563] width 88 height 25
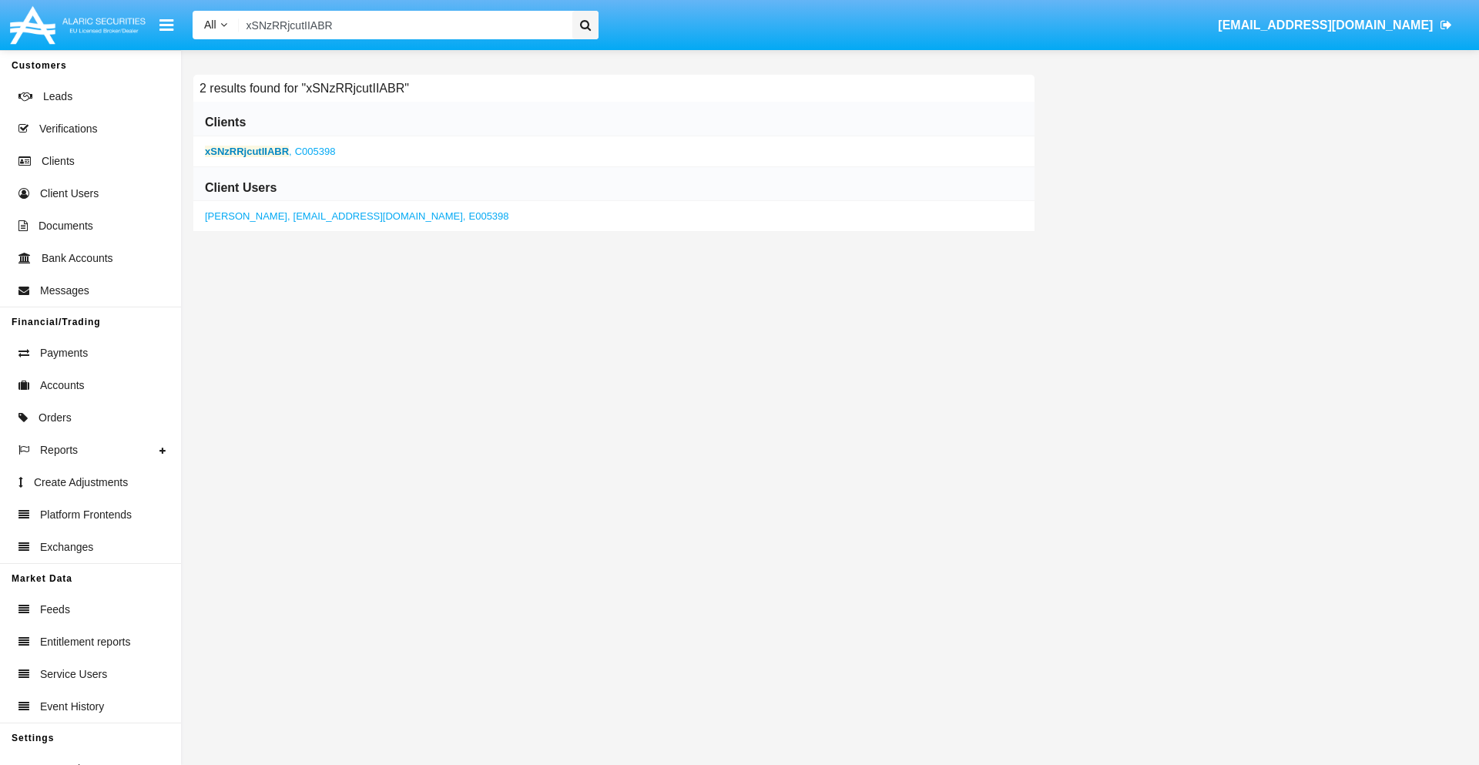
type input "xSNzRRjcutIIABR"
click at [246, 151] on b "xSNzRRjcutIIABR" at bounding box center [247, 152] width 84 height 12
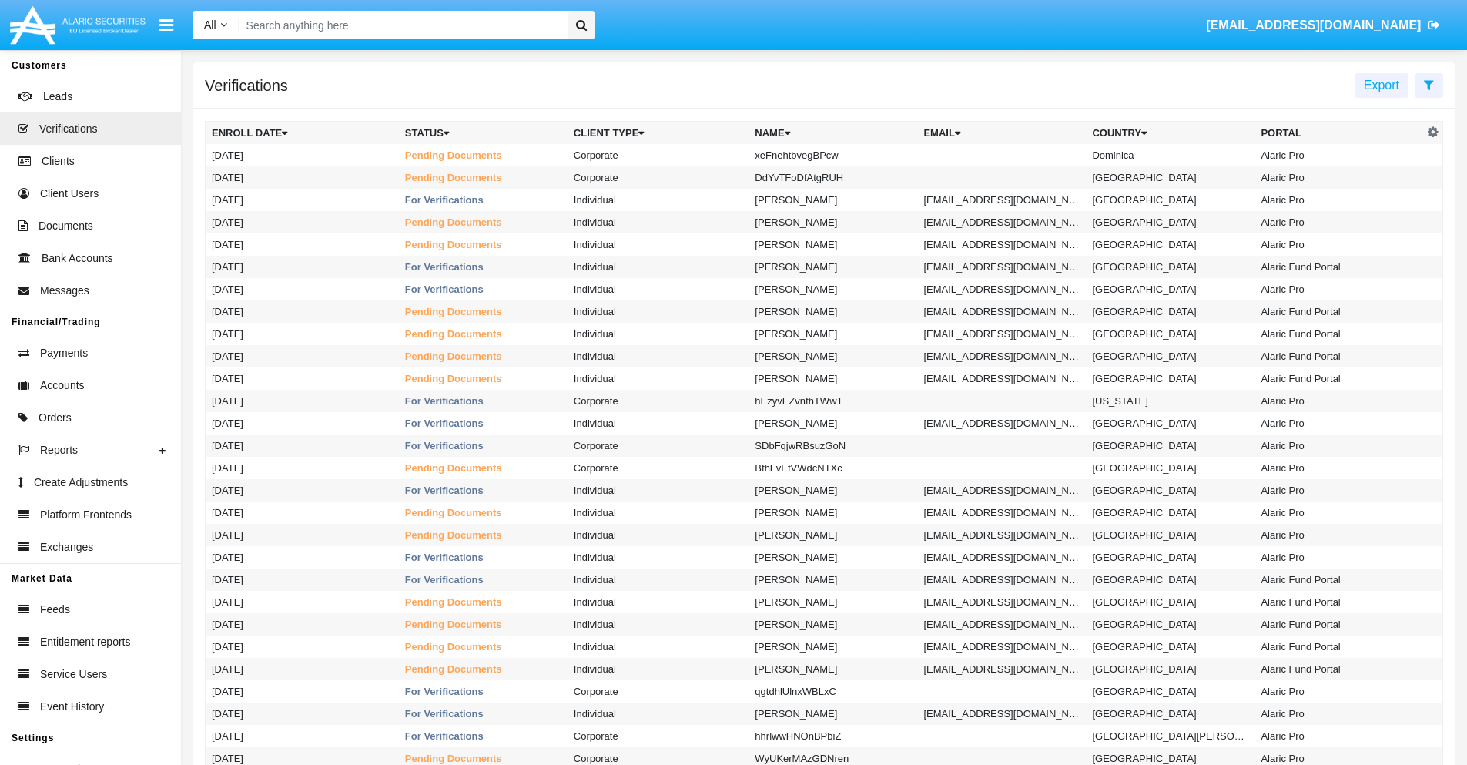
click at [1429, 84] on icon at bounding box center [1429, 85] width 10 height 12
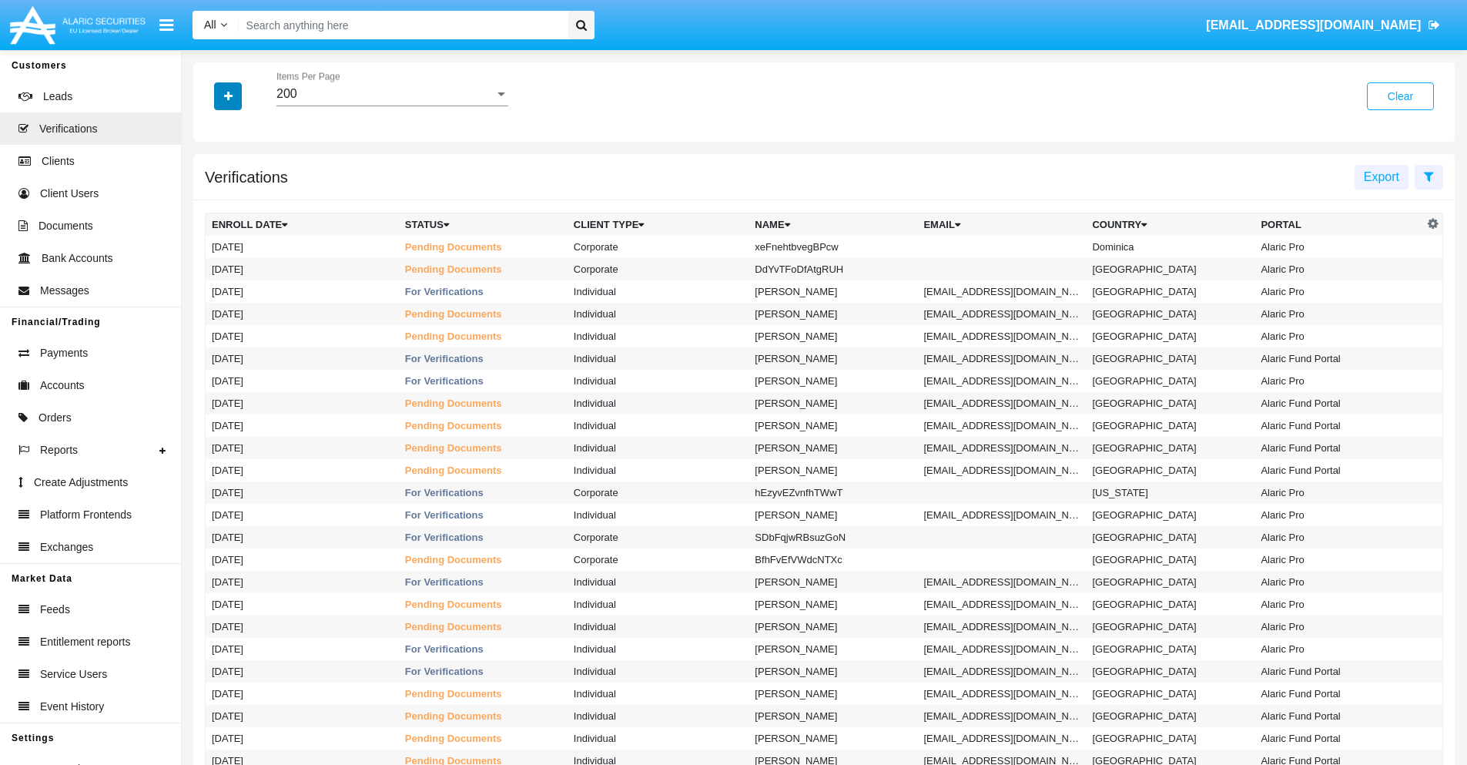
click at [228, 95] on icon "button" at bounding box center [228, 96] width 8 height 11
click at [240, 195] on span "Name" at bounding box center [240, 195] width 33 height 18
click at [212, 201] on input "Name" at bounding box center [211, 201] width 1 height 1
checkbox input "true"
click at [228, 95] on icon "button" at bounding box center [228, 96] width 8 height 11
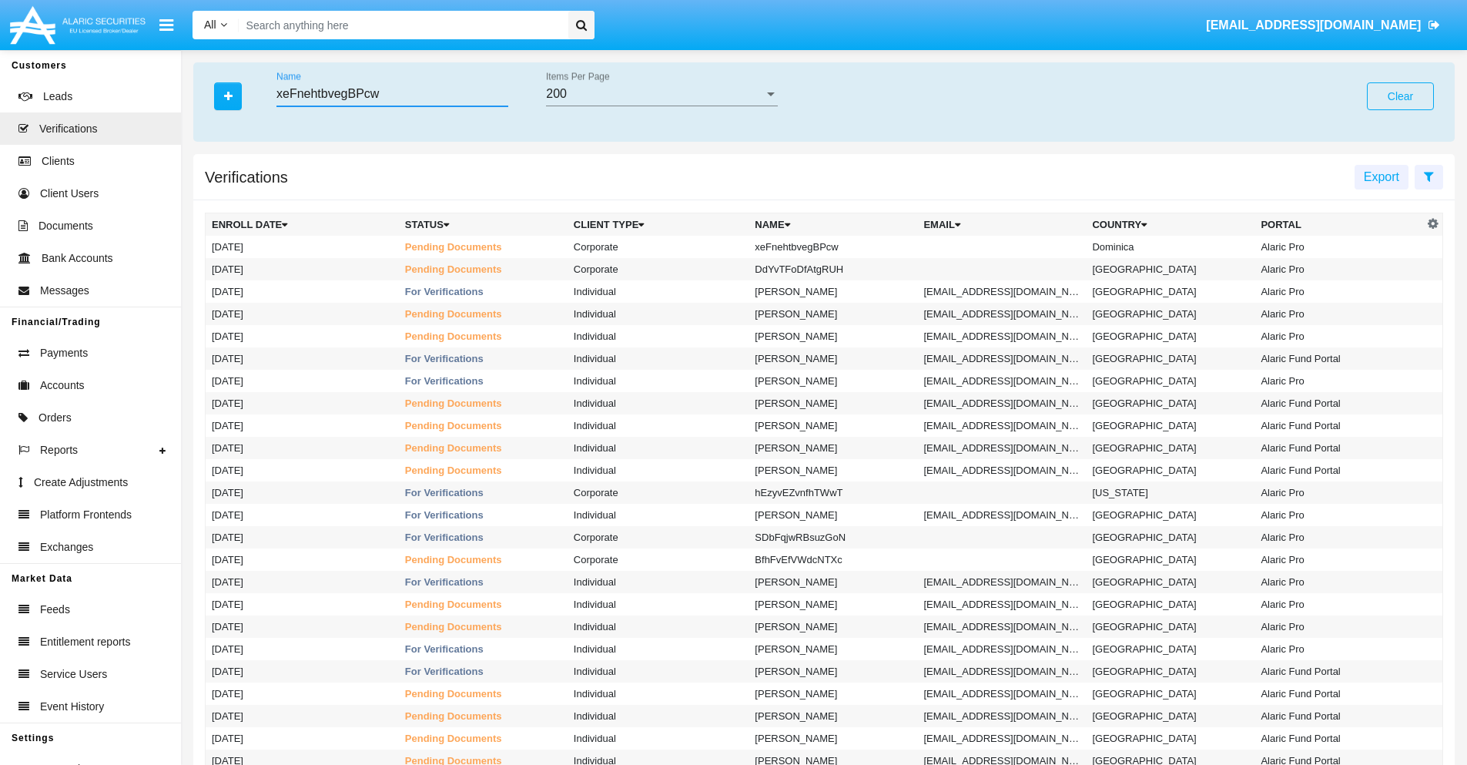
type input "xeFnehtbvegBPcw"
click at [839, 246] on td "xeFnehtbvegBPcw" at bounding box center [833, 247] width 169 height 22
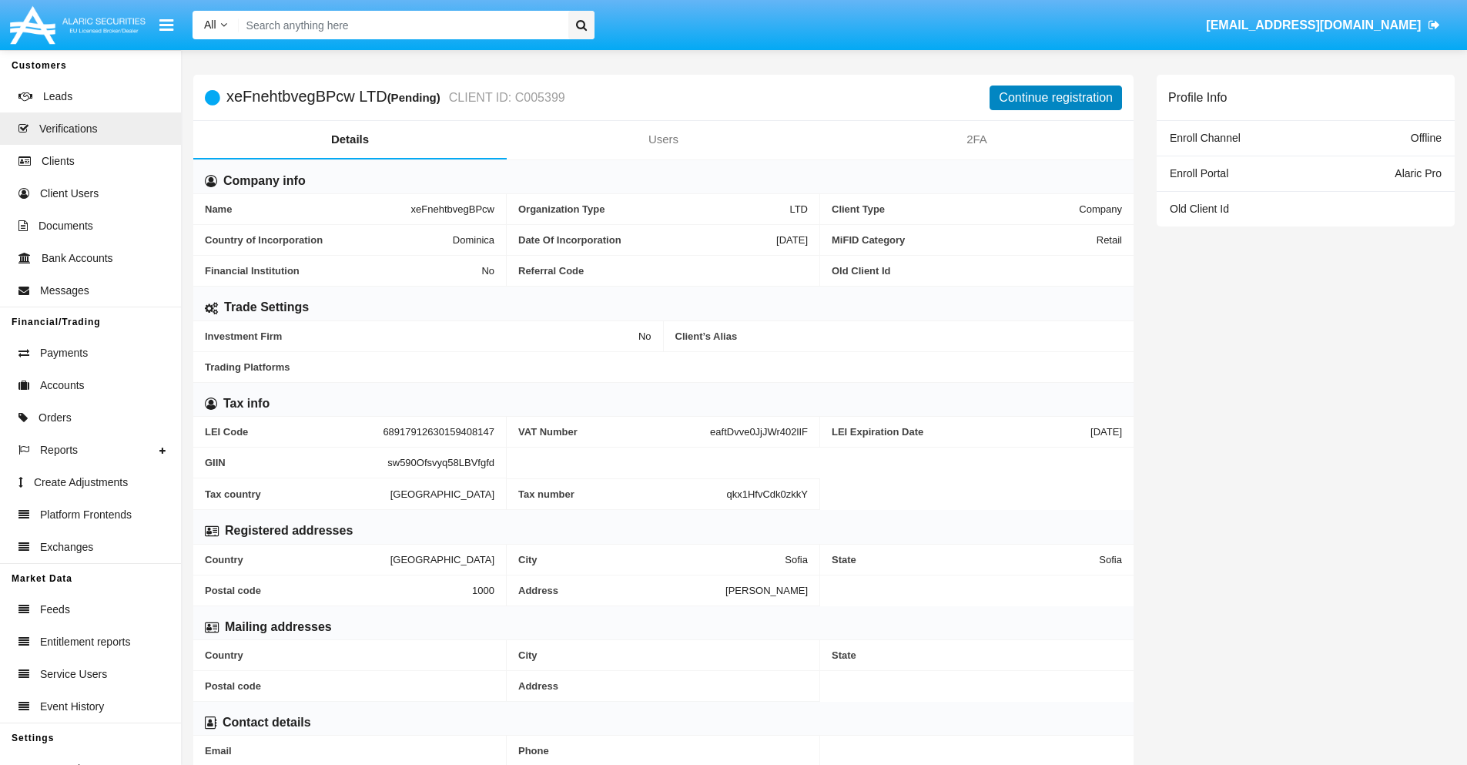
click at [1056, 97] on button "Continue registration" at bounding box center [1056, 97] width 132 height 25
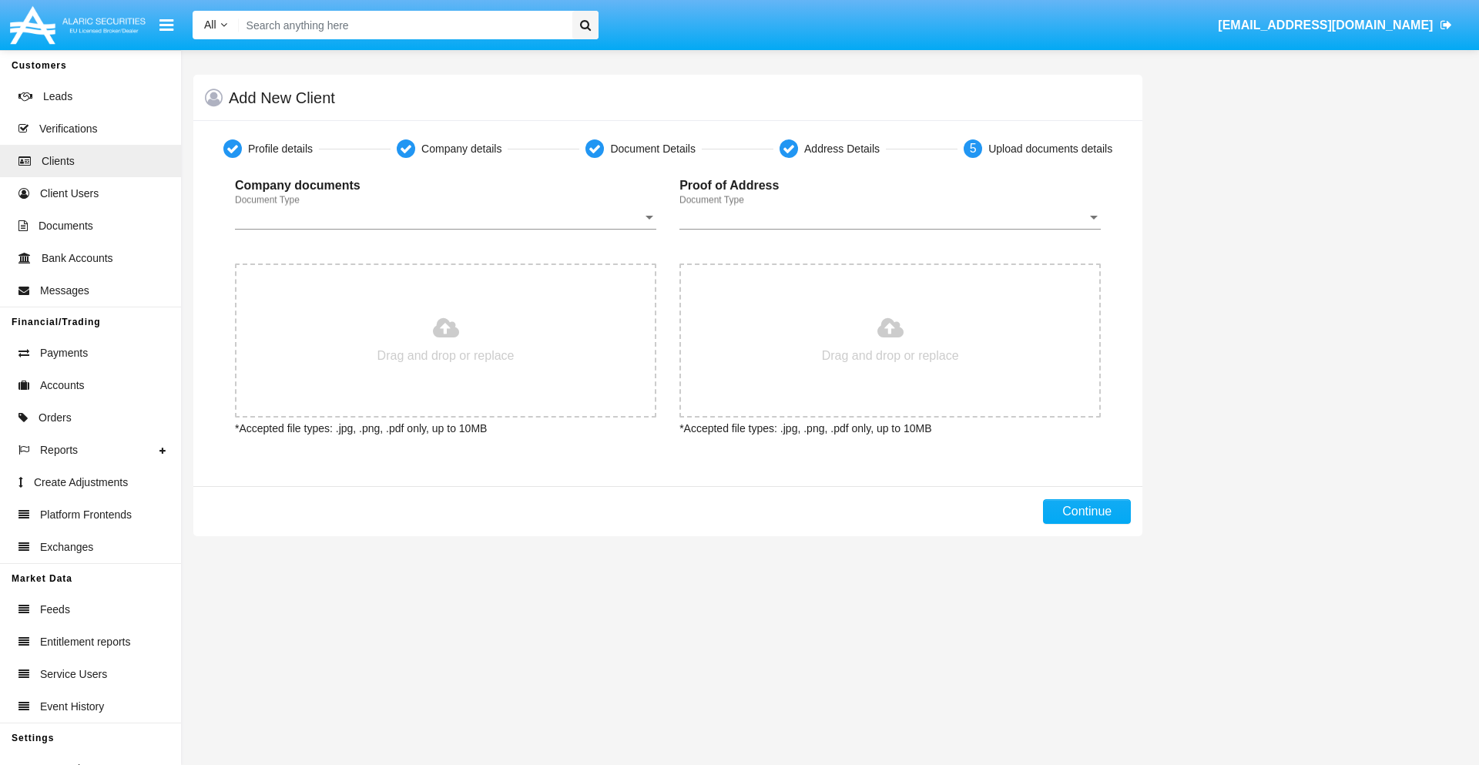
click at [445, 217] on span "Document Type" at bounding box center [438, 217] width 407 height 14
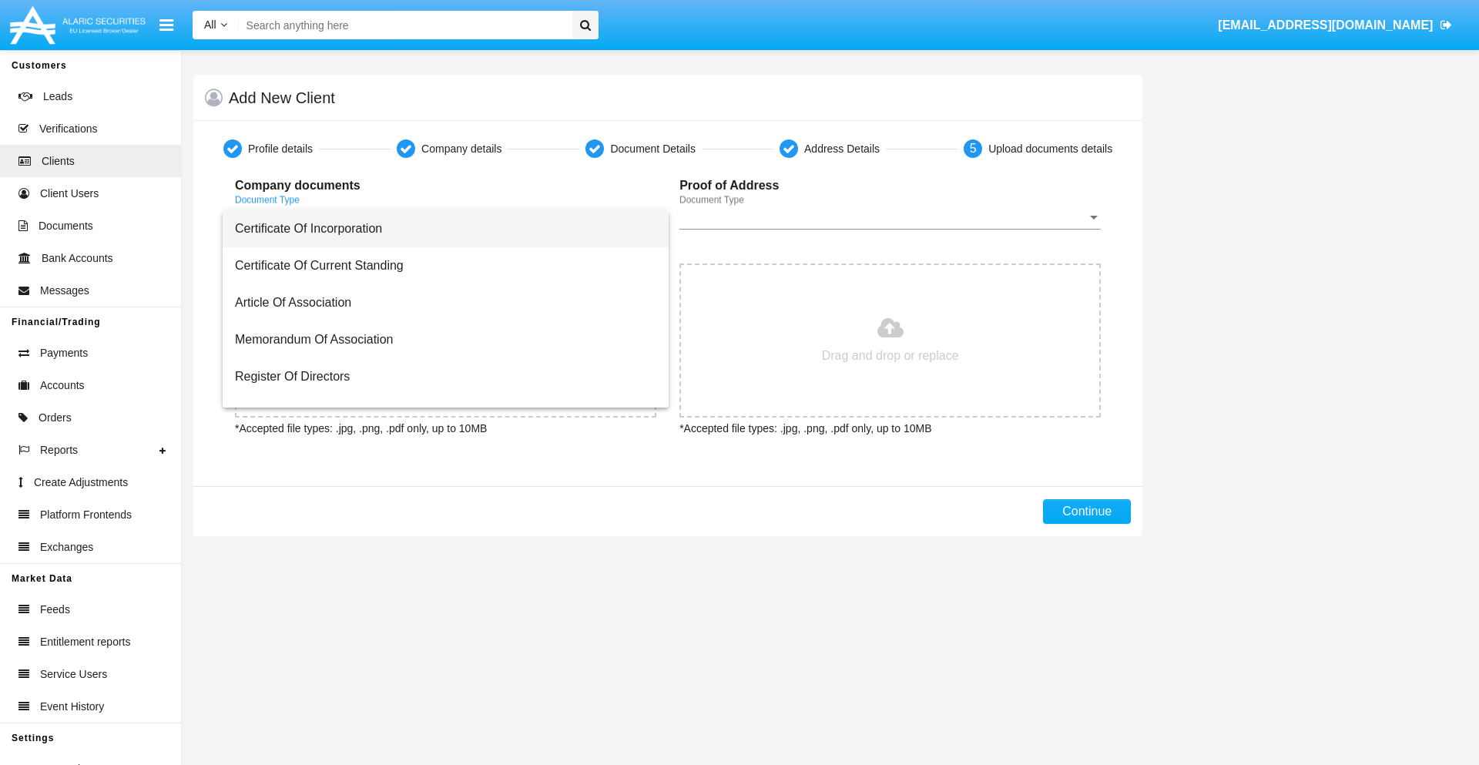
click at [440, 229] on span "Certificate Of Incorporation" at bounding box center [445, 228] width 421 height 37
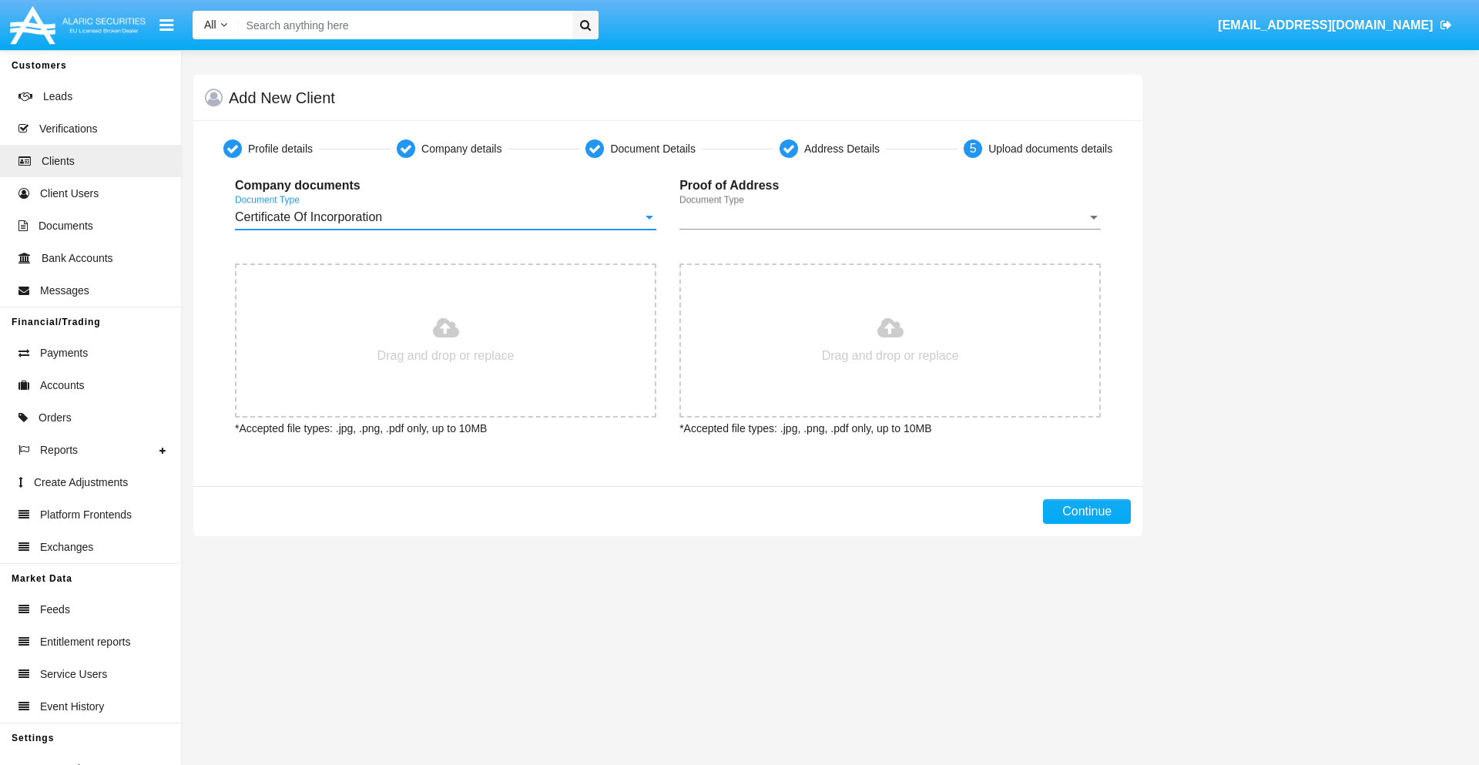
type input "C:\fakepath\passport.png"
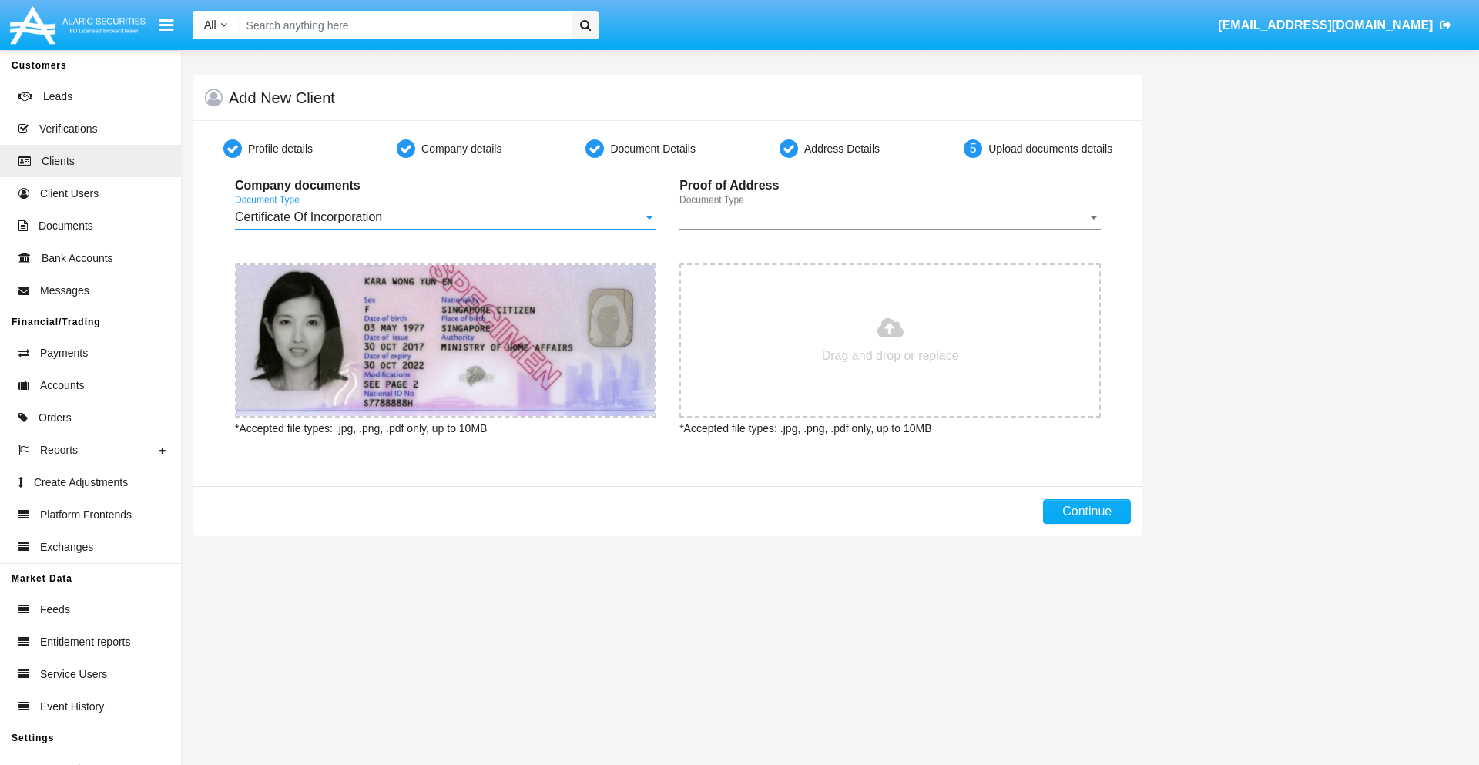
click at [889, 217] on span "Document Type" at bounding box center [882, 217] width 407 height 14
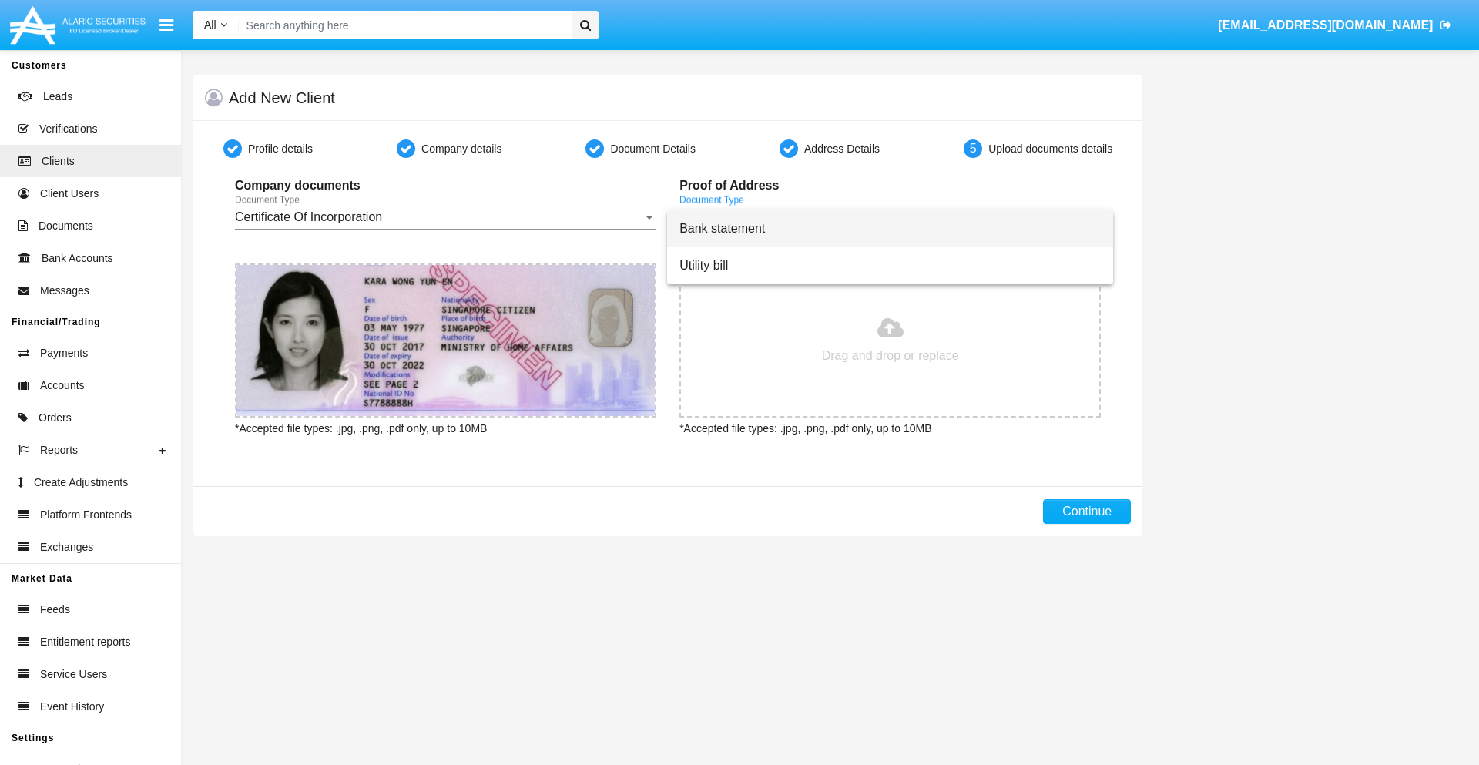
click at [889, 229] on span "Bank statement" at bounding box center [889, 228] width 421 height 37
type input "C:\fakepath\bank-statement.png"
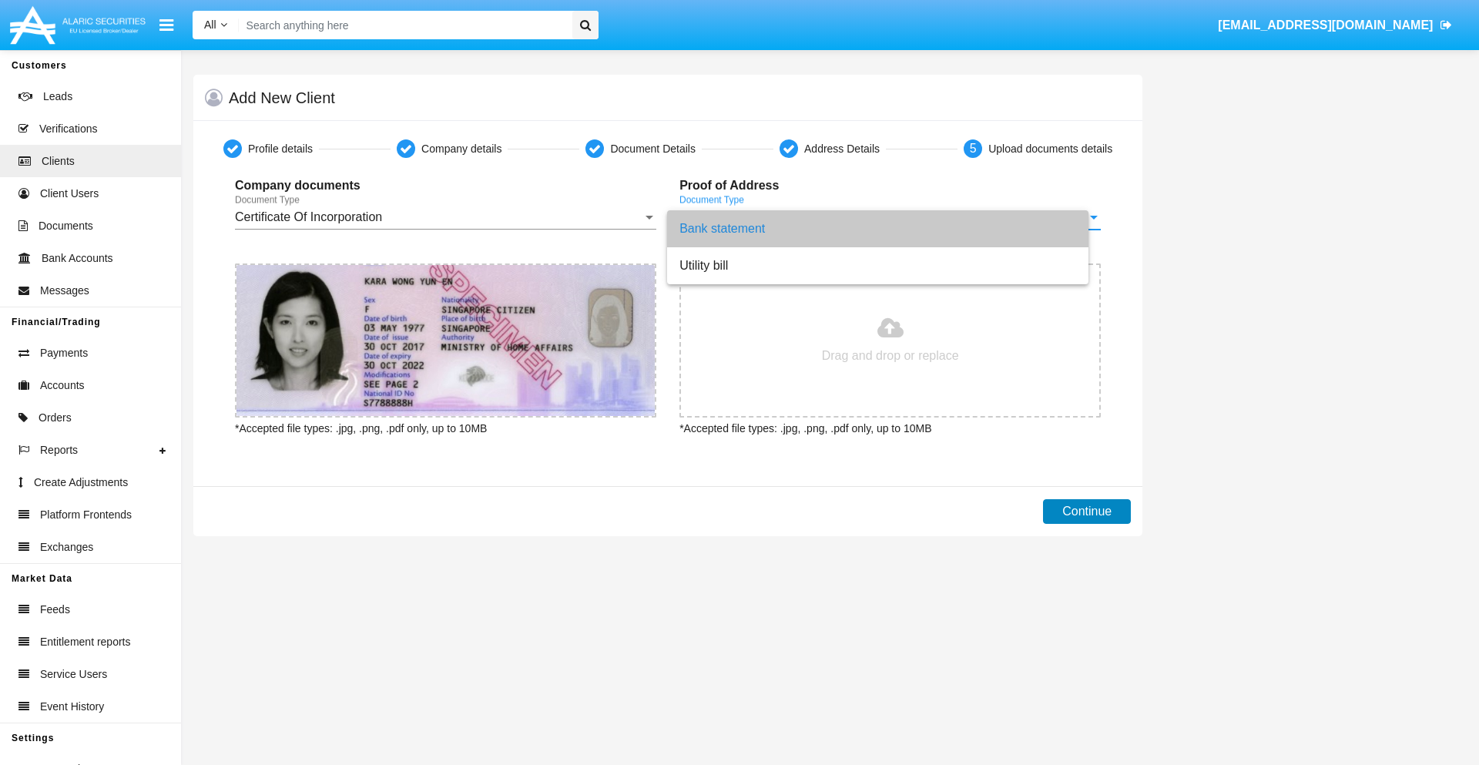
click at [1087, 511] on button "Continue" at bounding box center [1087, 511] width 88 height 25
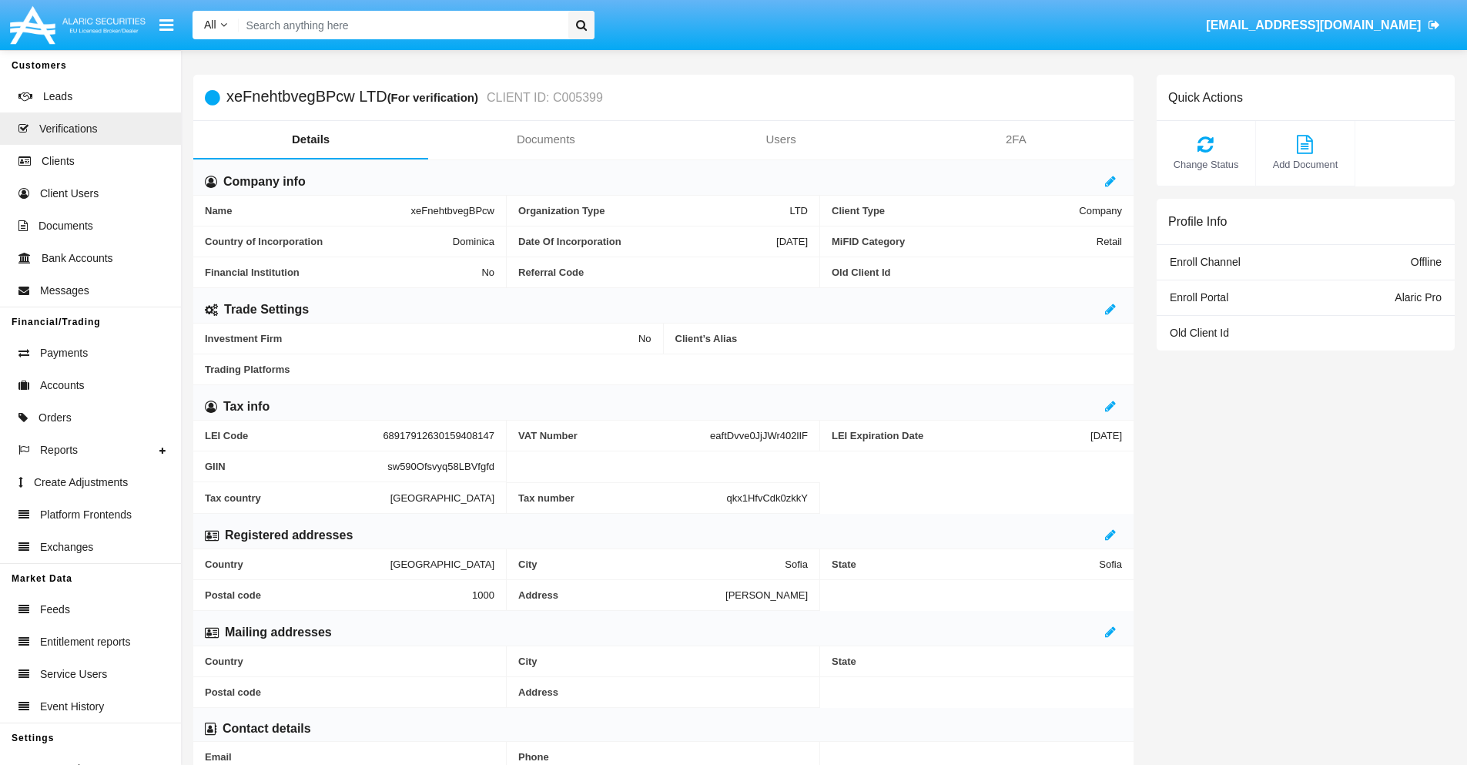
click at [545, 139] on link "Documents" at bounding box center [545, 139] width 235 height 37
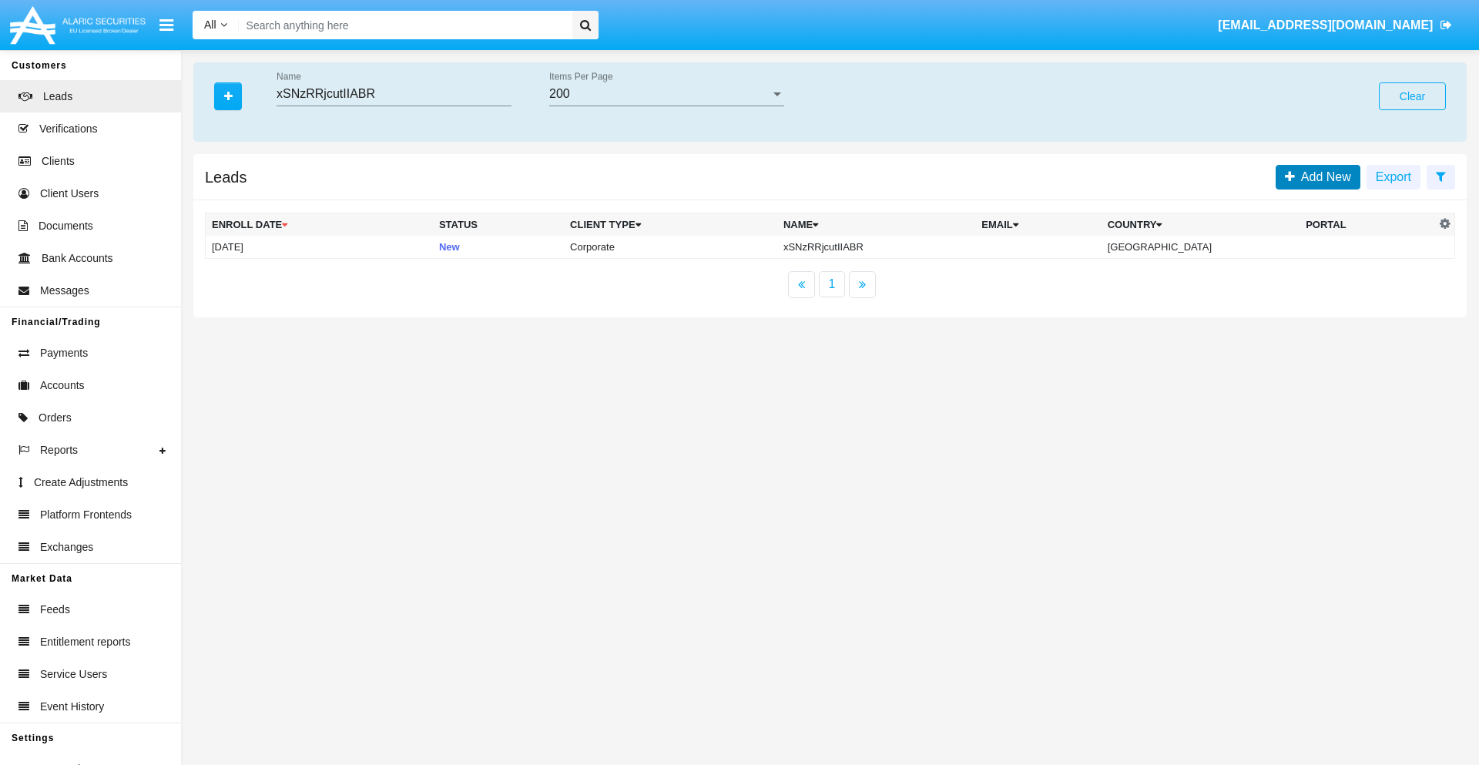
click at [1322, 176] on span "Add New" at bounding box center [1323, 176] width 56 height 13
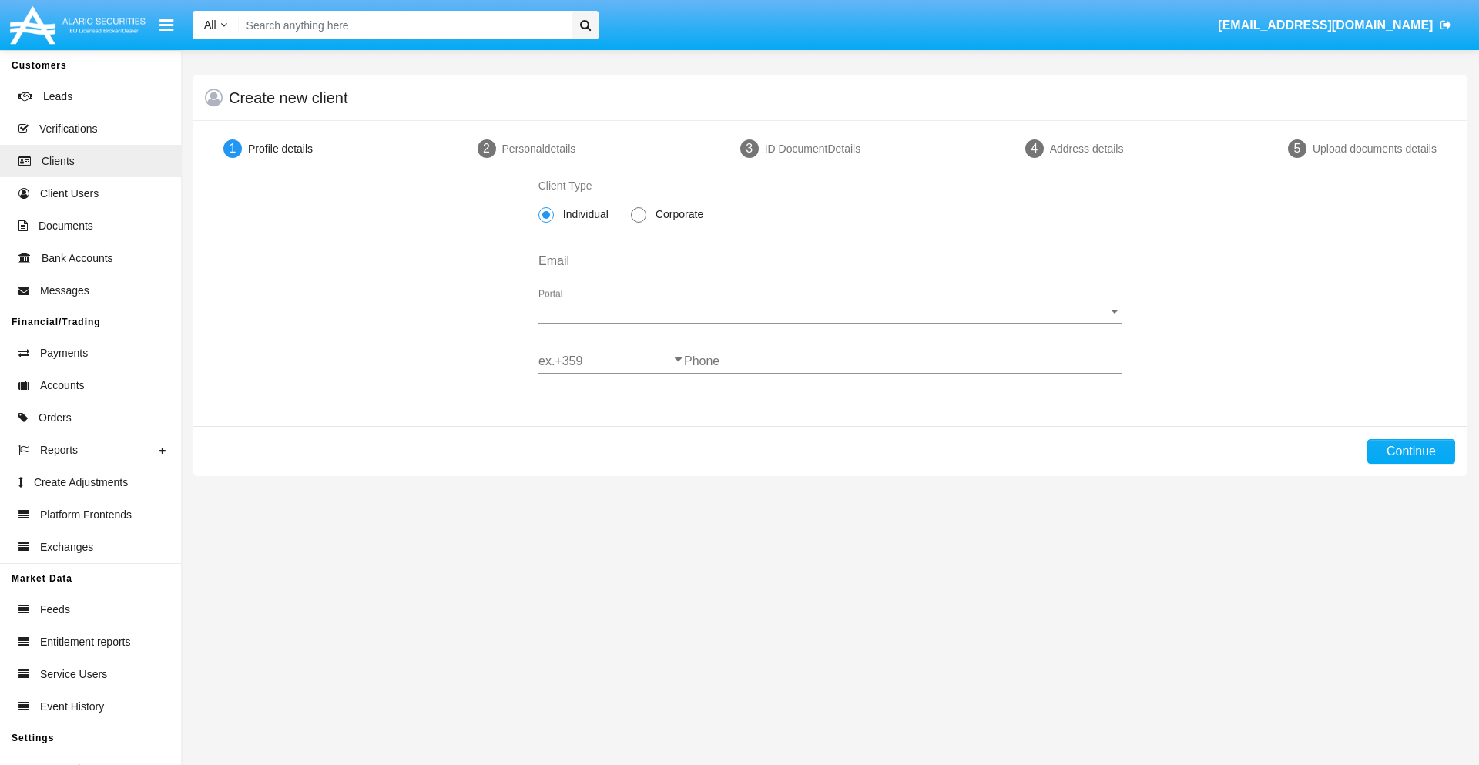
click at [676, 214] on span "Corporate" at bounding box center [676, 214] width 61 height 16
click at [638, 223] on input "Corporate" at bounding box center [638, 223] width 1 height 1
radio input "true"
type input "[EMAIL_ADDRESS][DOMAIN_NAME]"
click at [829, 311] on span "Portal" at bounding box center [823, 311] width 570 height 14
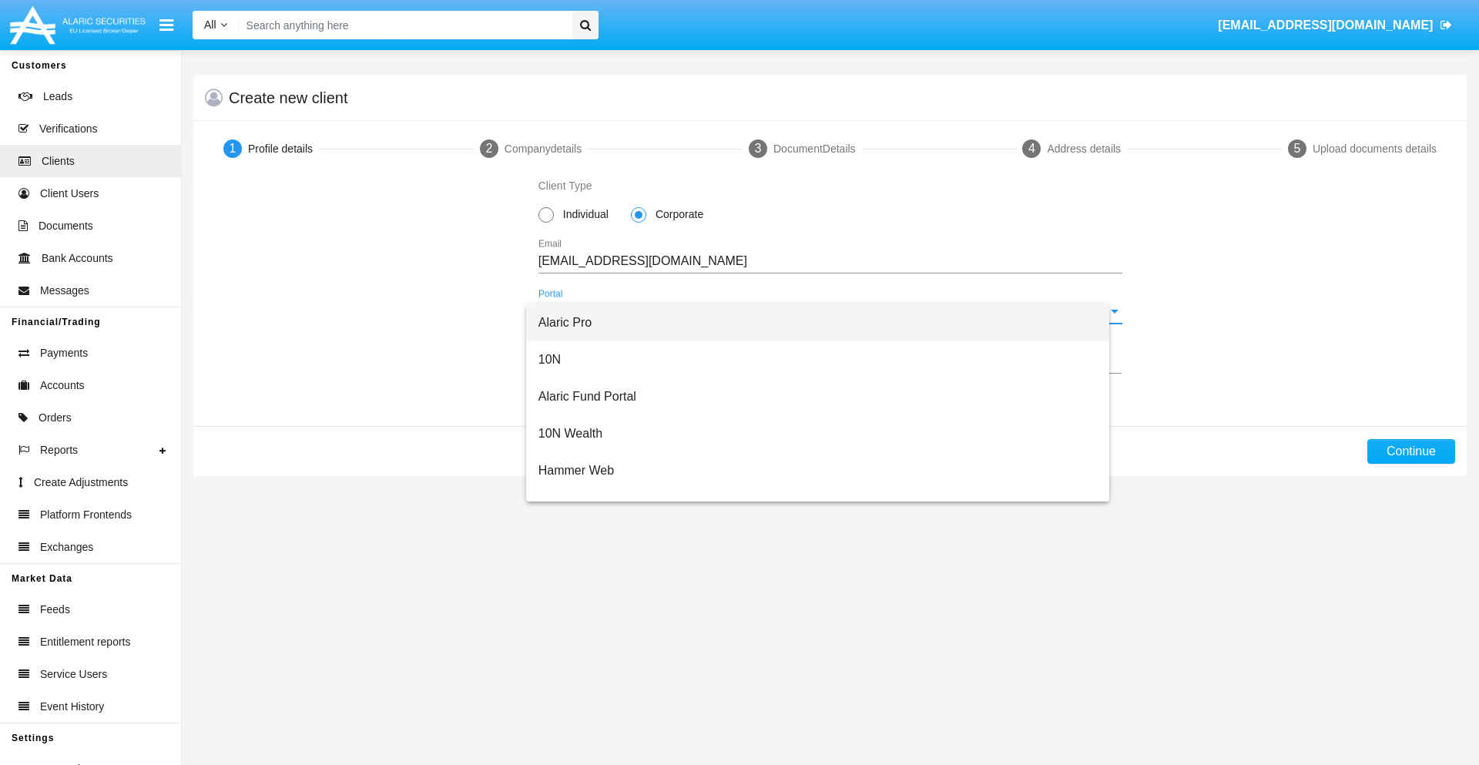
click at [824, 323] on span "Alaric Pro" at bounding box center [817, 322] width 559 height 37
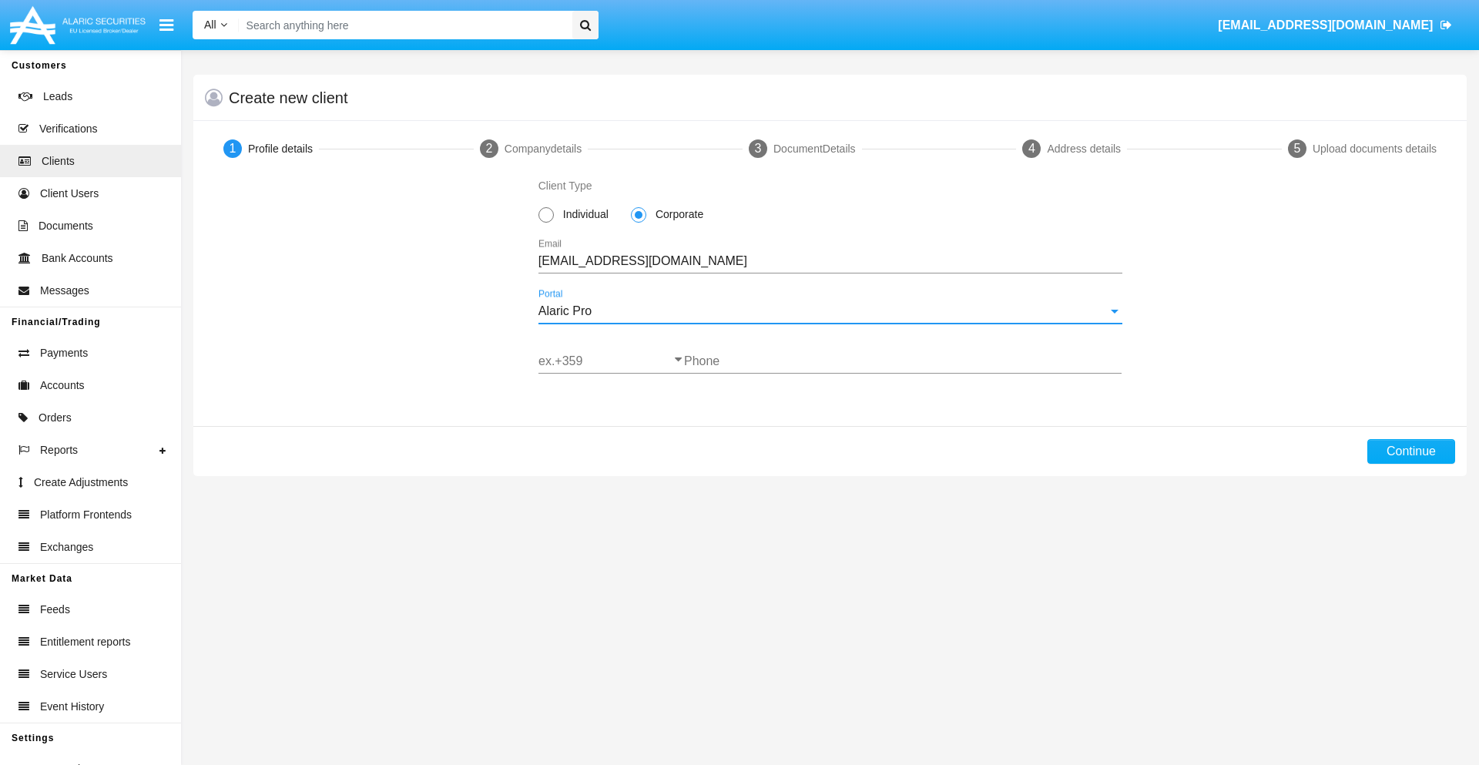
click at [611, 361] on input "ex.+359" at bounding box center [611, 361] width 146 height 14
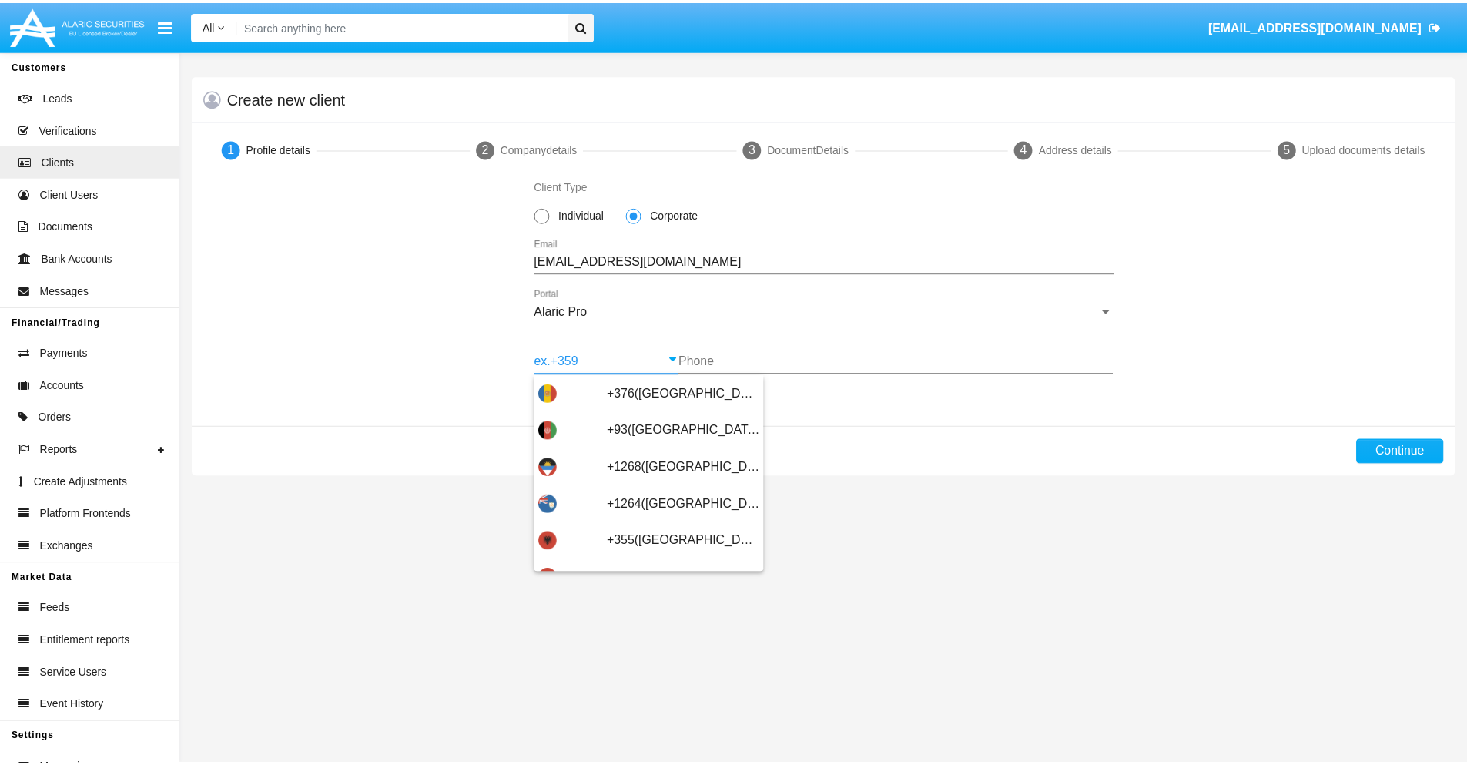
scroll to position [505, 0]
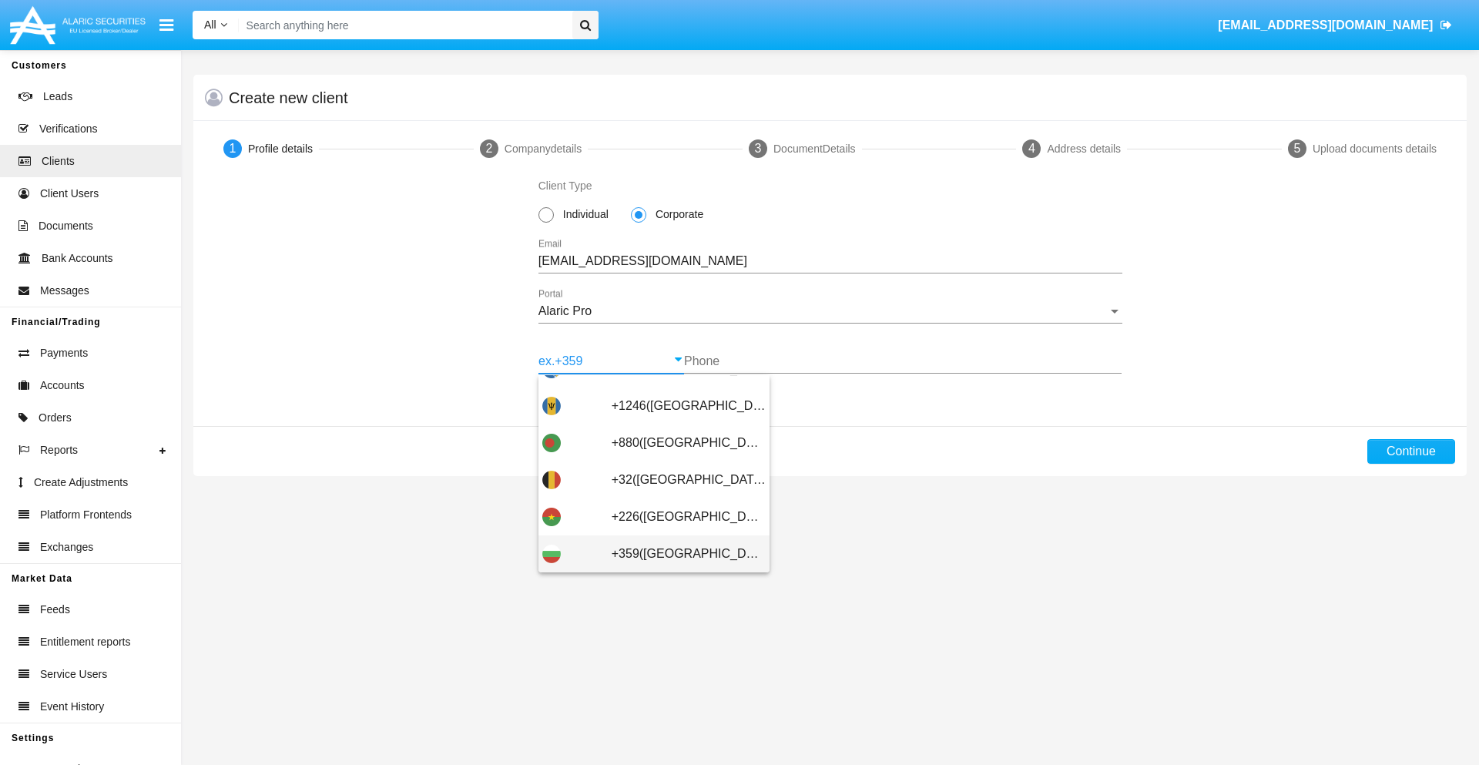
click at [676, 554] on span "+359([GEOGRAPHIC_DATA])" at bounding box center [688, 553] width 154 height 37
type input "+359([GEOGRAPHIC_DATA])"
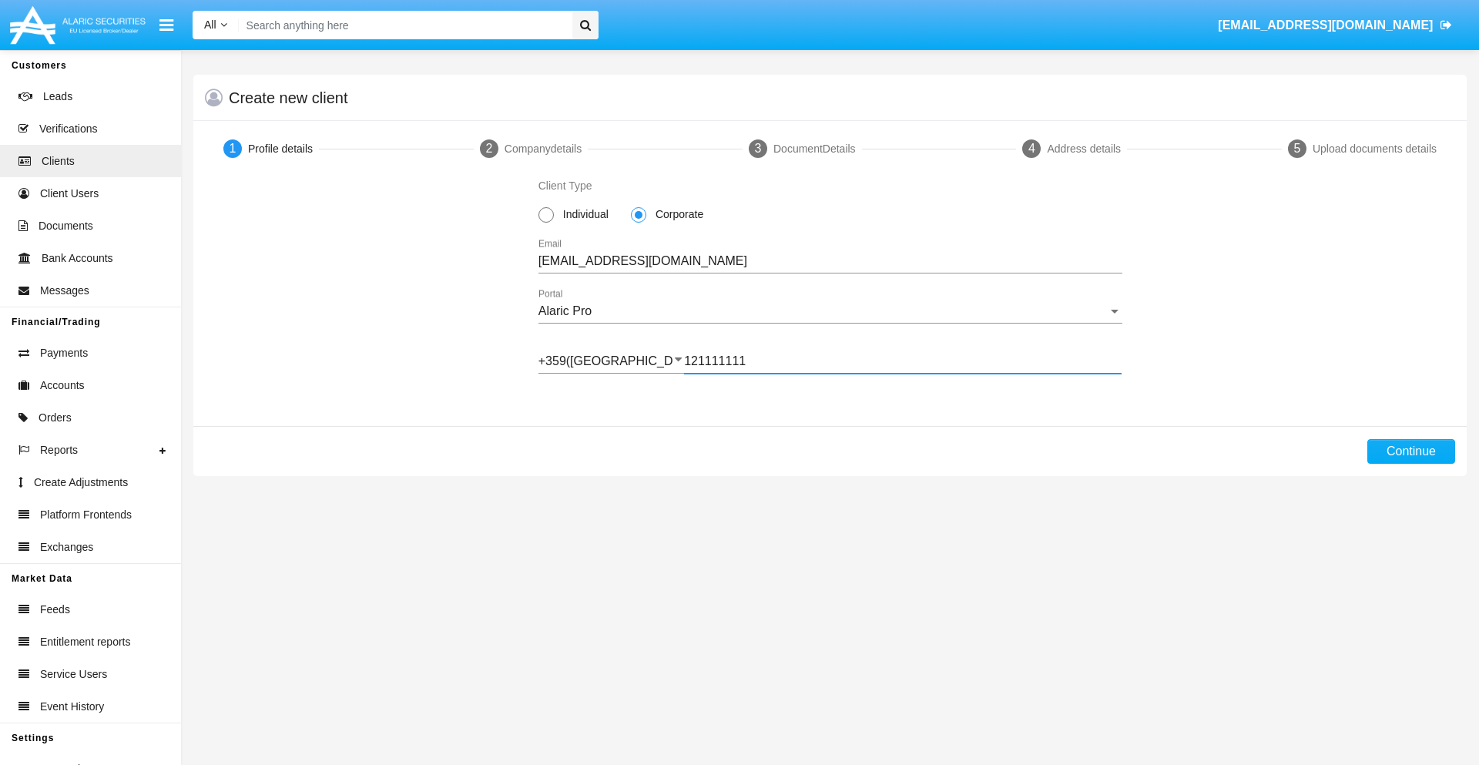
type input "121111111"
click at [1410, 451] on button "Continue" at bounding box center [1411, 451] width 88 height 25
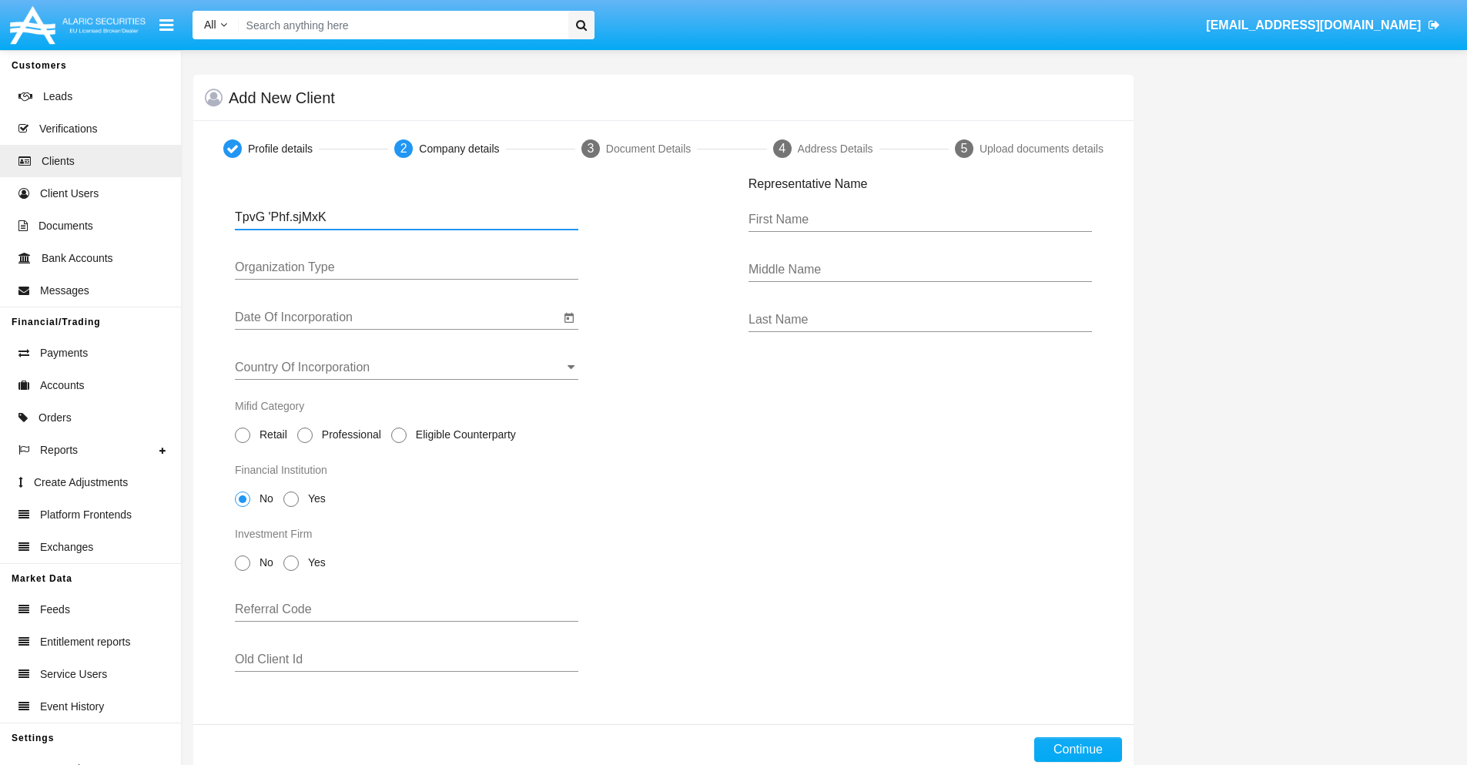
type input "TpvG 'Phf.sjMxK"
type input "LTD"
click at [397, 317] on input "Date Of Incorporation" at bounding box center [397, 317] width 325 height 14
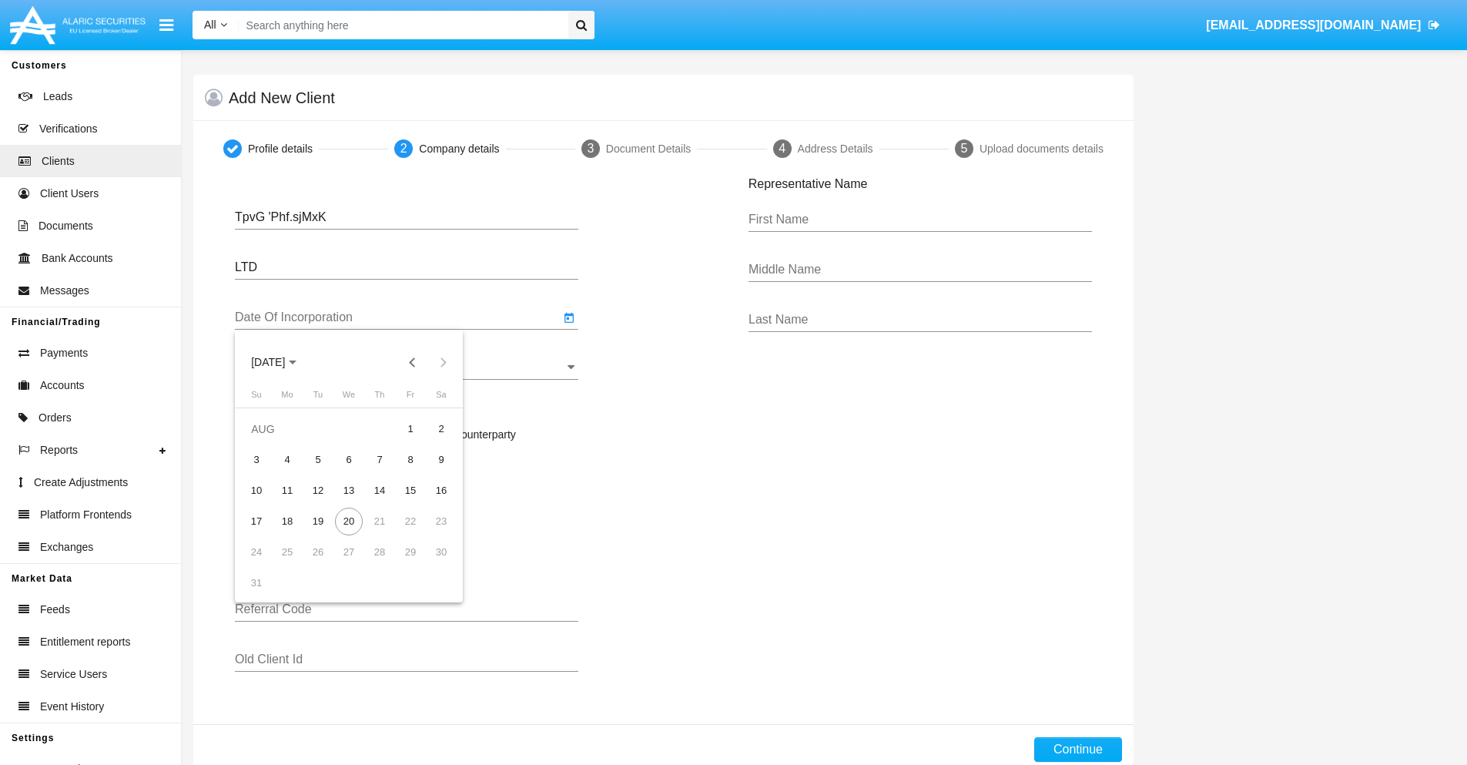
click at [282, 362] on span "[DATE]" at bounding box center [268, 363] width 34 height 12
click at [412, 362] on button "Previous 20 years" at bounding box center [412, 362] width 31 height 31
click at [376, 564] on div "2000" at bounding box center [376, 564] width 49 height 28
click at [268, 441] on div "JAN" at bounding box center [268, 441] width 49 height 28
click at [441, 428] on div "1" at bounding box center [441, 429] width 28 height 28
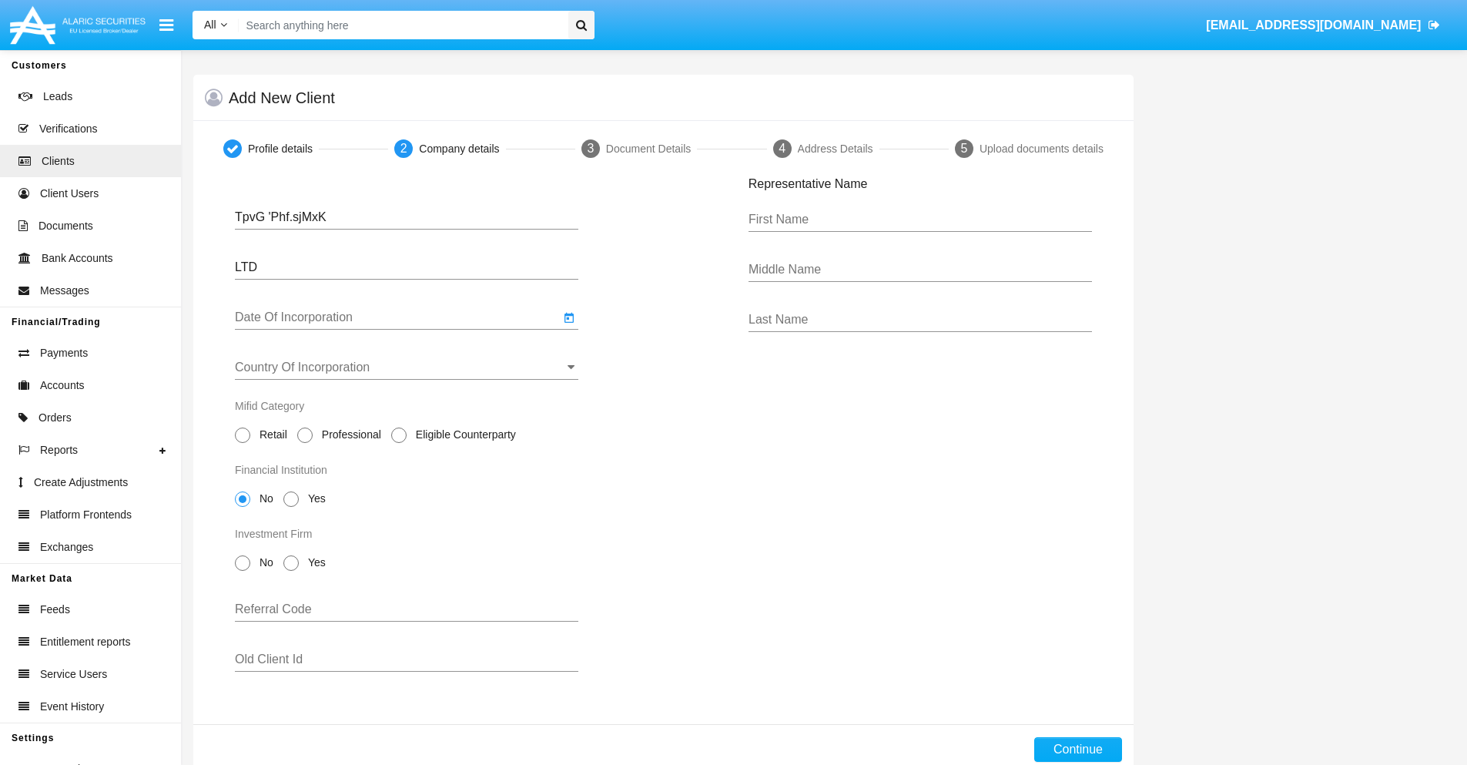
type input "[DATE]"
click at [407, 367] on input "Country Of Incorporation" at bounding box center [406, 367] width 343 height 14
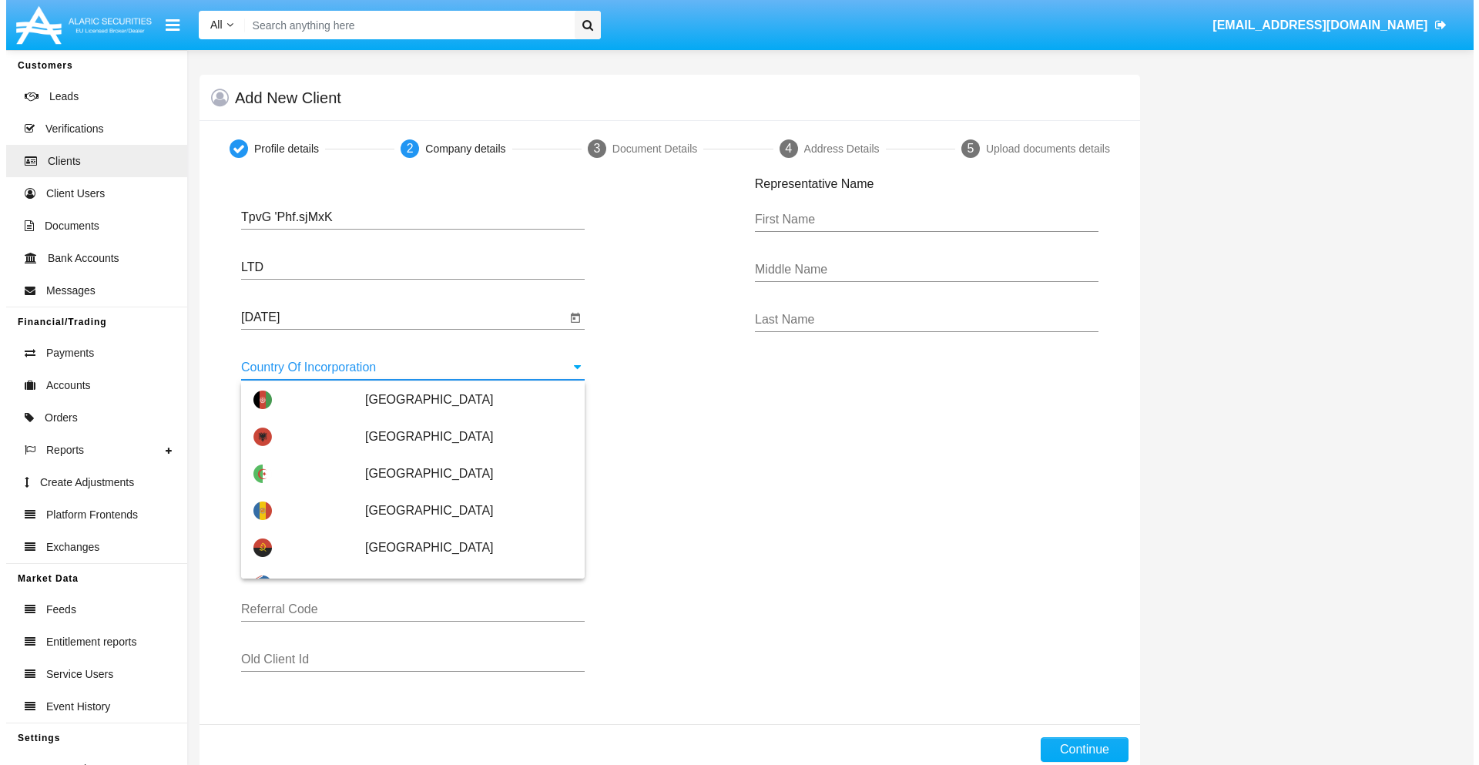
scroll to position [3536, 0]
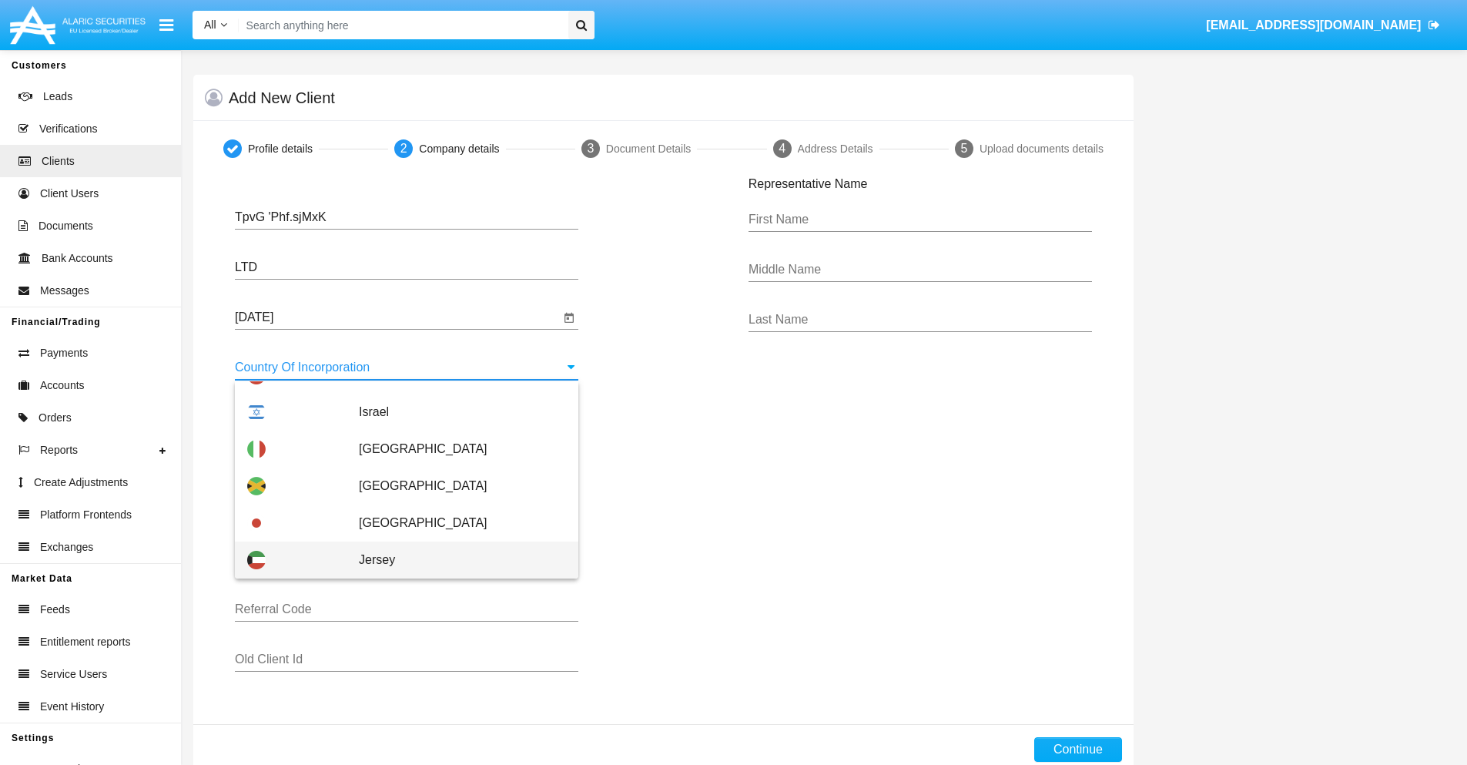
click at [454, 560] on span "Jersey" at bounding box center [462, 559] width 207 height 37
type input "Jersey"
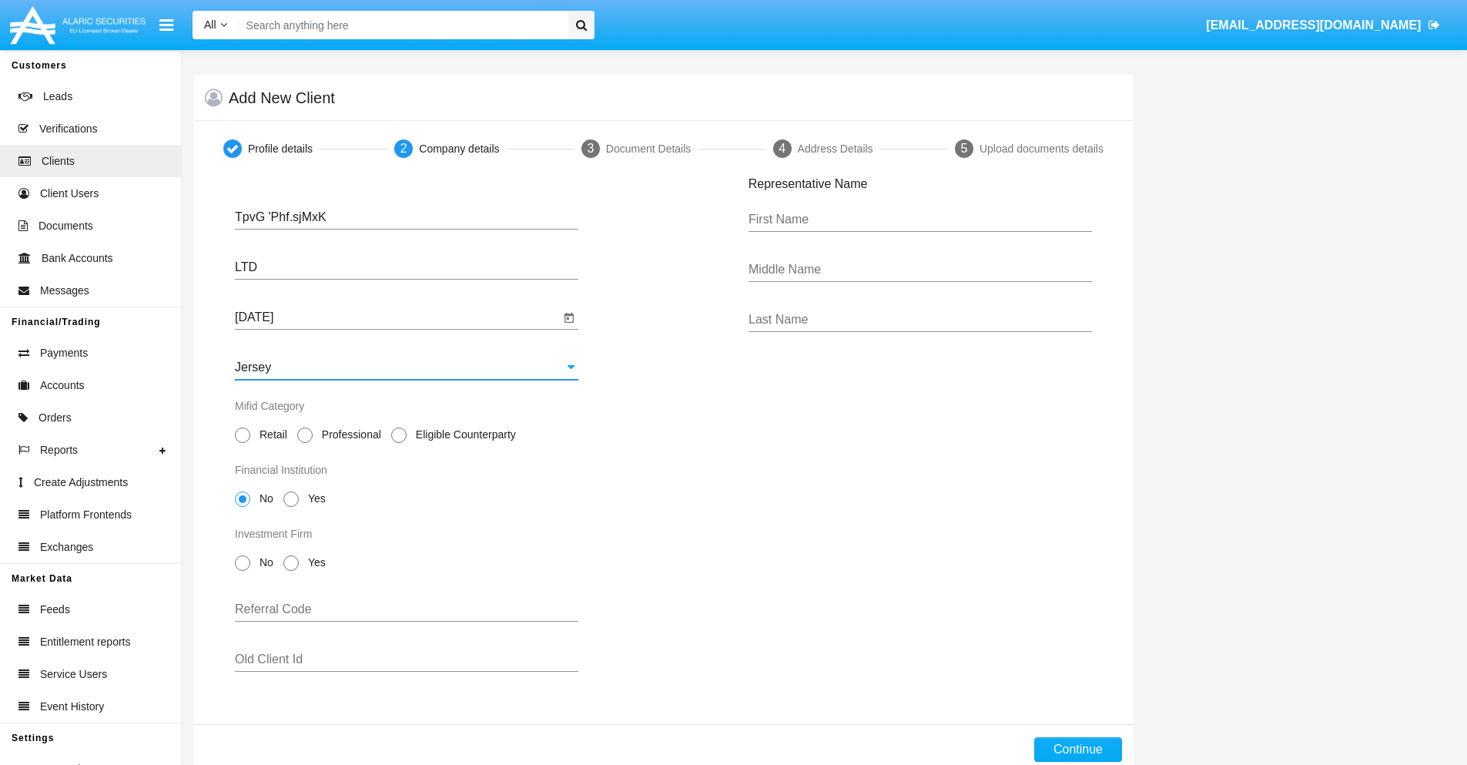
click at [348, 434] on span "Professional" at bounding box center [349, 435] width 72 height 16
click at [305, 443] on input "Professional" at bounding box center [304, 443] width 1 height 1
radio input "true"
click at [263, 498] on span "No" at bounding box center [263, 499] width 27 height 16
click at [243, 507] on input "No" at bounding box center [242, 507] width 1 height 1
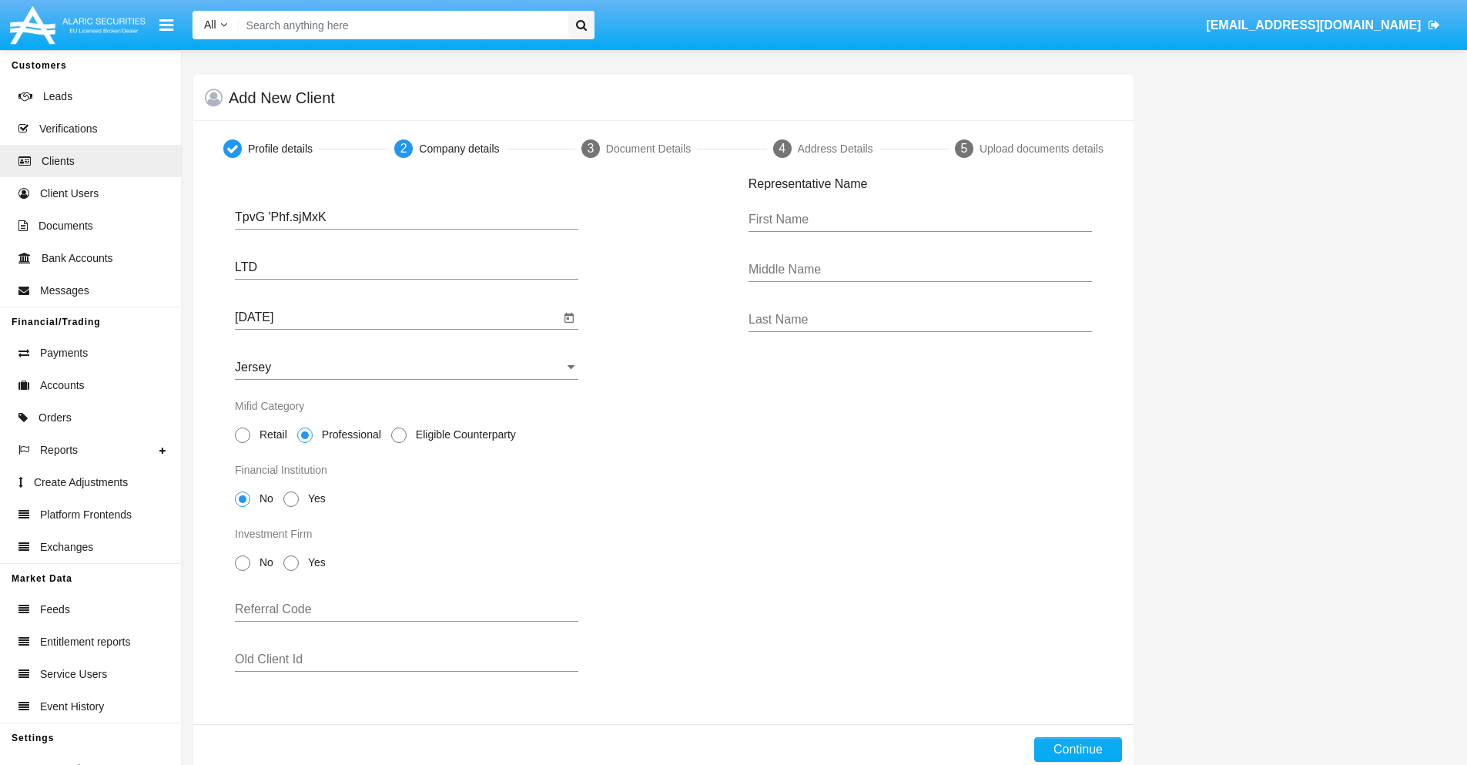
click at [263, 562] on span "No" at bounding box center [263, 562] width 27 height 16
click at [243, 571] on input "No" at bounding box center [242, 571] width 1 height 1
radio input "true"
type input "dlpMRONYzEGSyyi"
type input "wXnEphCtPGSCVTW"
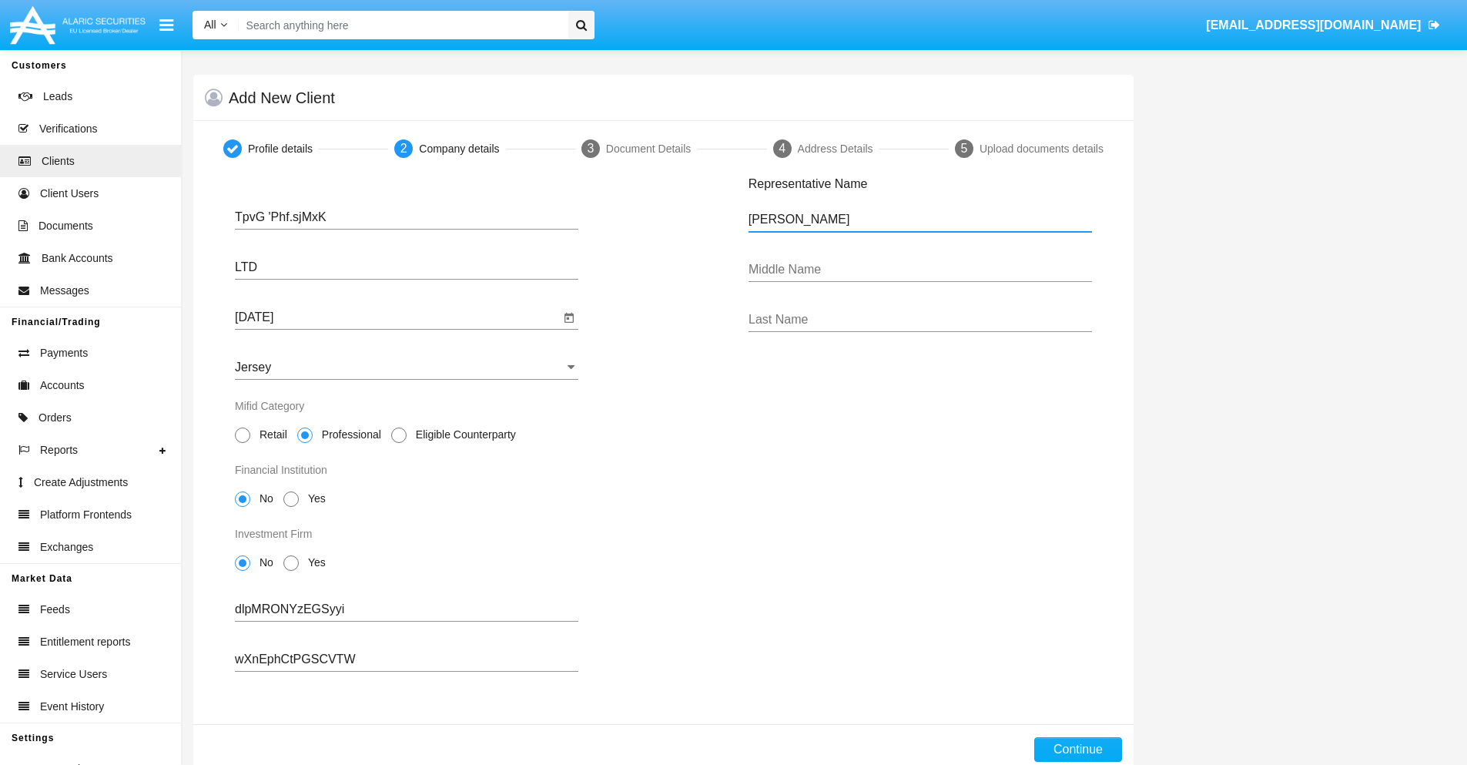
type input "[PERSON_NAME]"
click at [1077, 749] on button "Continue" at bounding box center [1078, 749] width 88 height 25
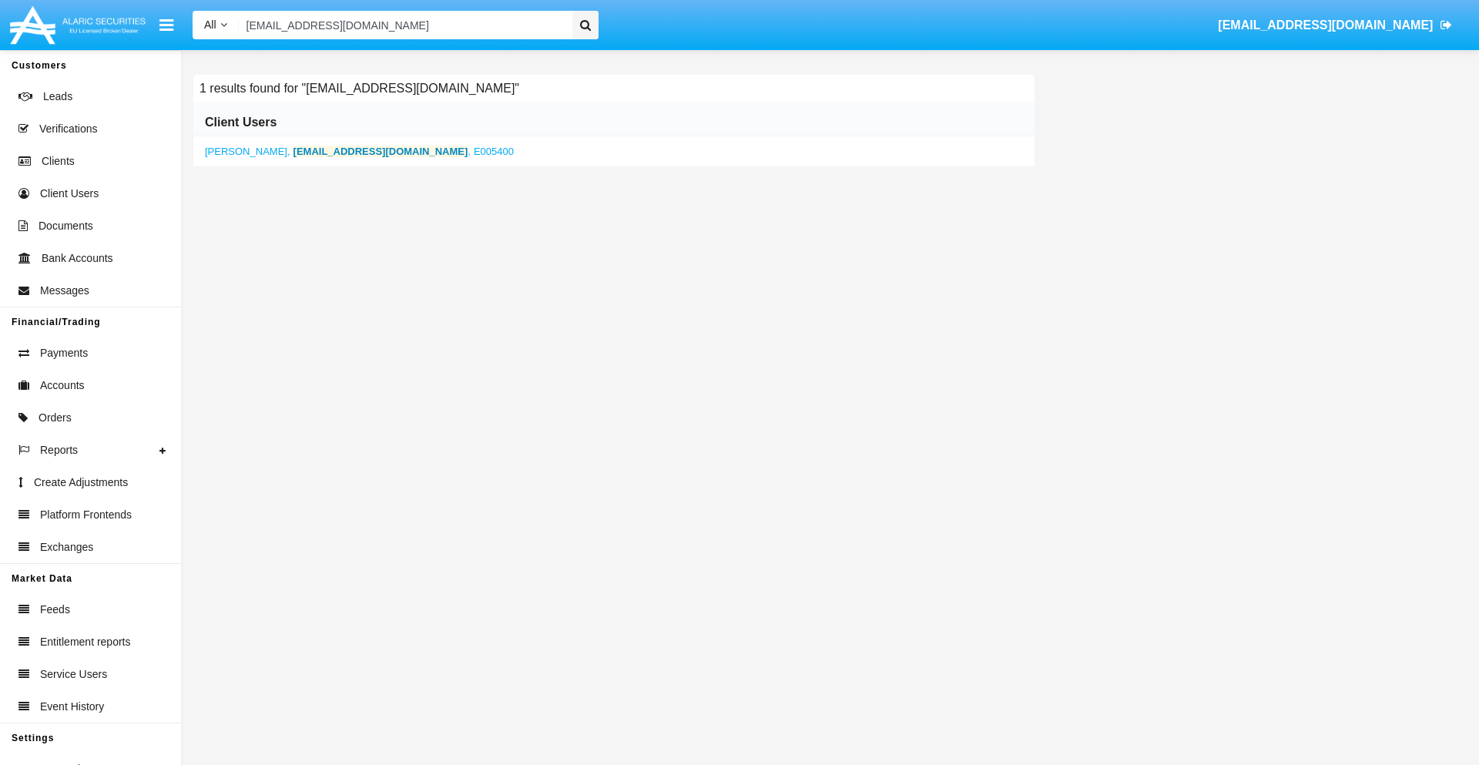
type input "[EMAIL_ADDRESS][DOMAIN_NAME]"
click at [337, 151] on b "[EMAIL_ADDRESS][DOMAIN_NAME]" at bounding box center [380, 152] width 175 height 12
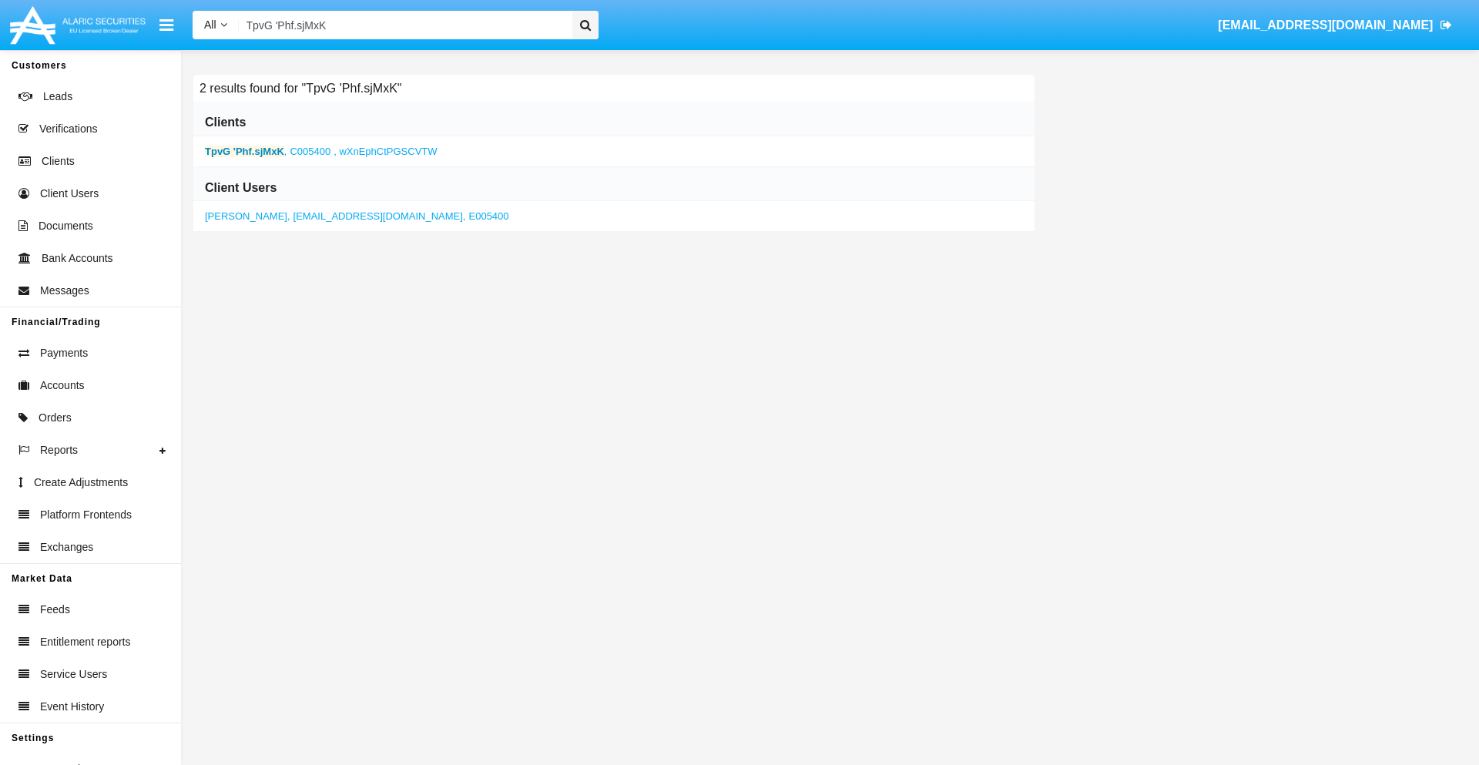
type input "TpvG 'Phf.sjMxK"
click at [244, 151] on b "TpvG 'Phf.sjMxK" at bounding box center [244, 152] width 79 height 12
